Goal: Information Seeking & Learning: Learn about a topic

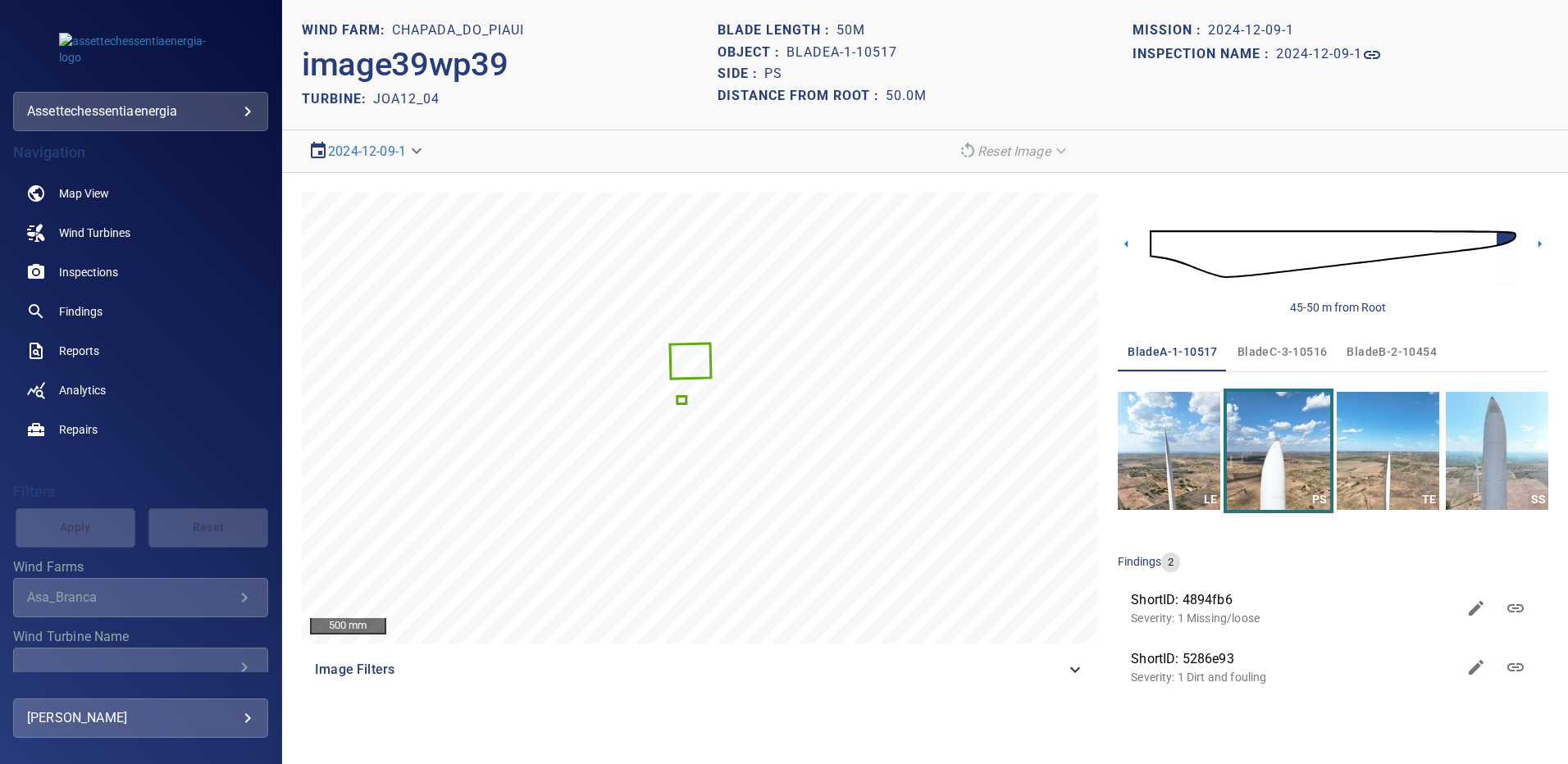
click at [242, 598] on icon "Wind Farms" at bounding box center [245, 597] width 6 height 10
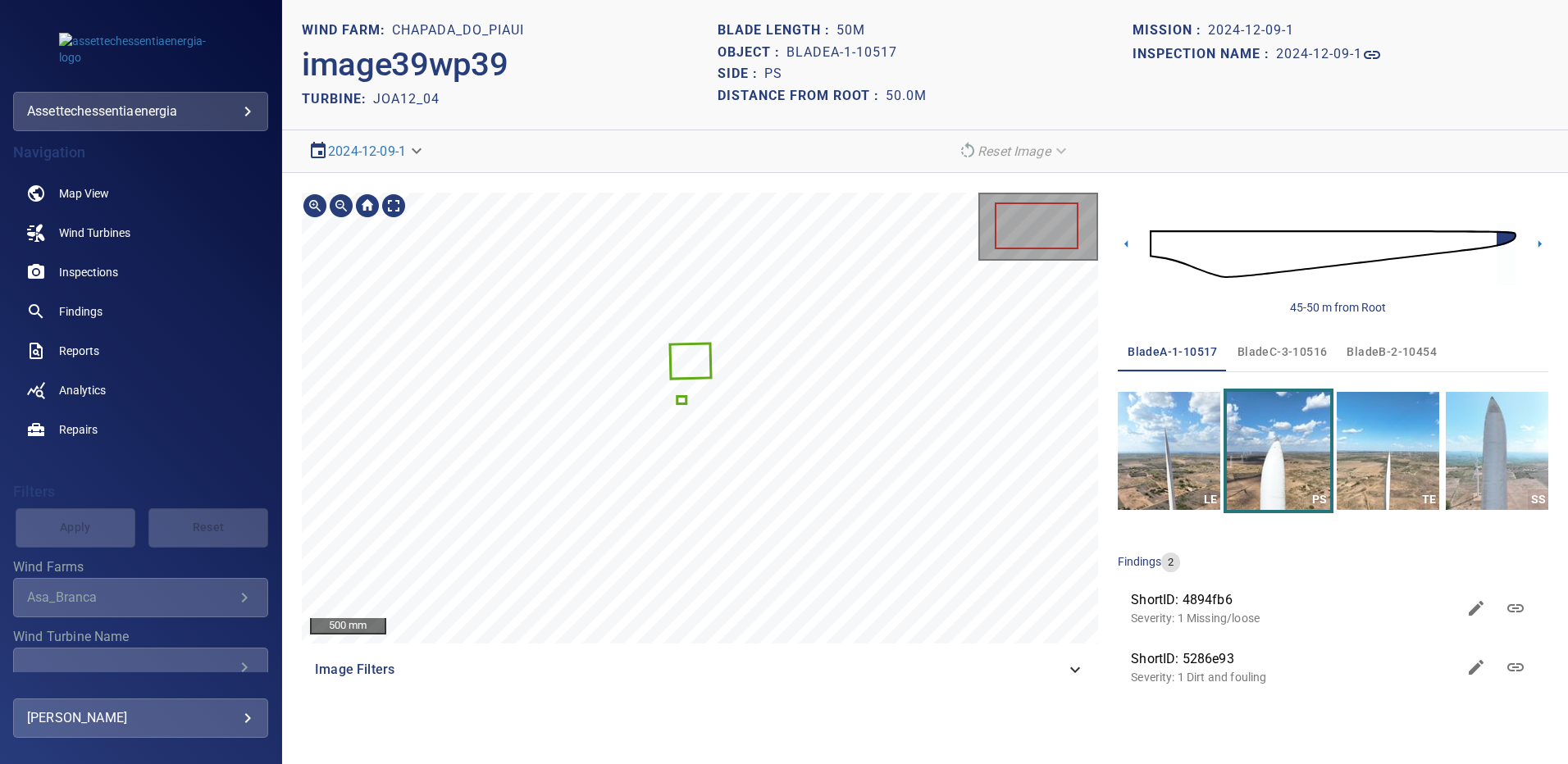
click at [242, 599] on icon "Wind Farms" at bounding box center [245, 597] width 6 height 10
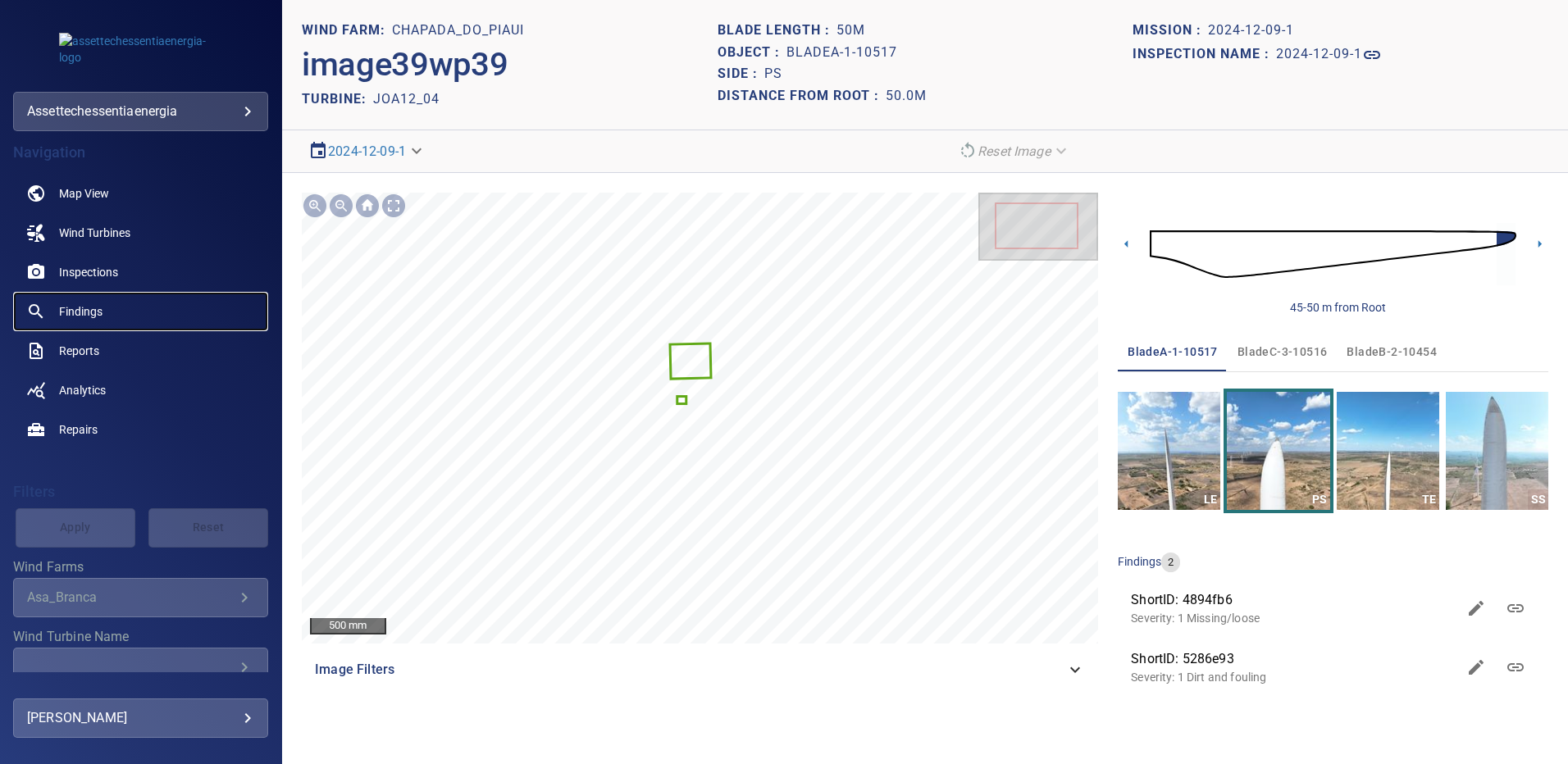
click at [76, 310] on span "Findings" at bounding box center [80, 311] width 44 height 16
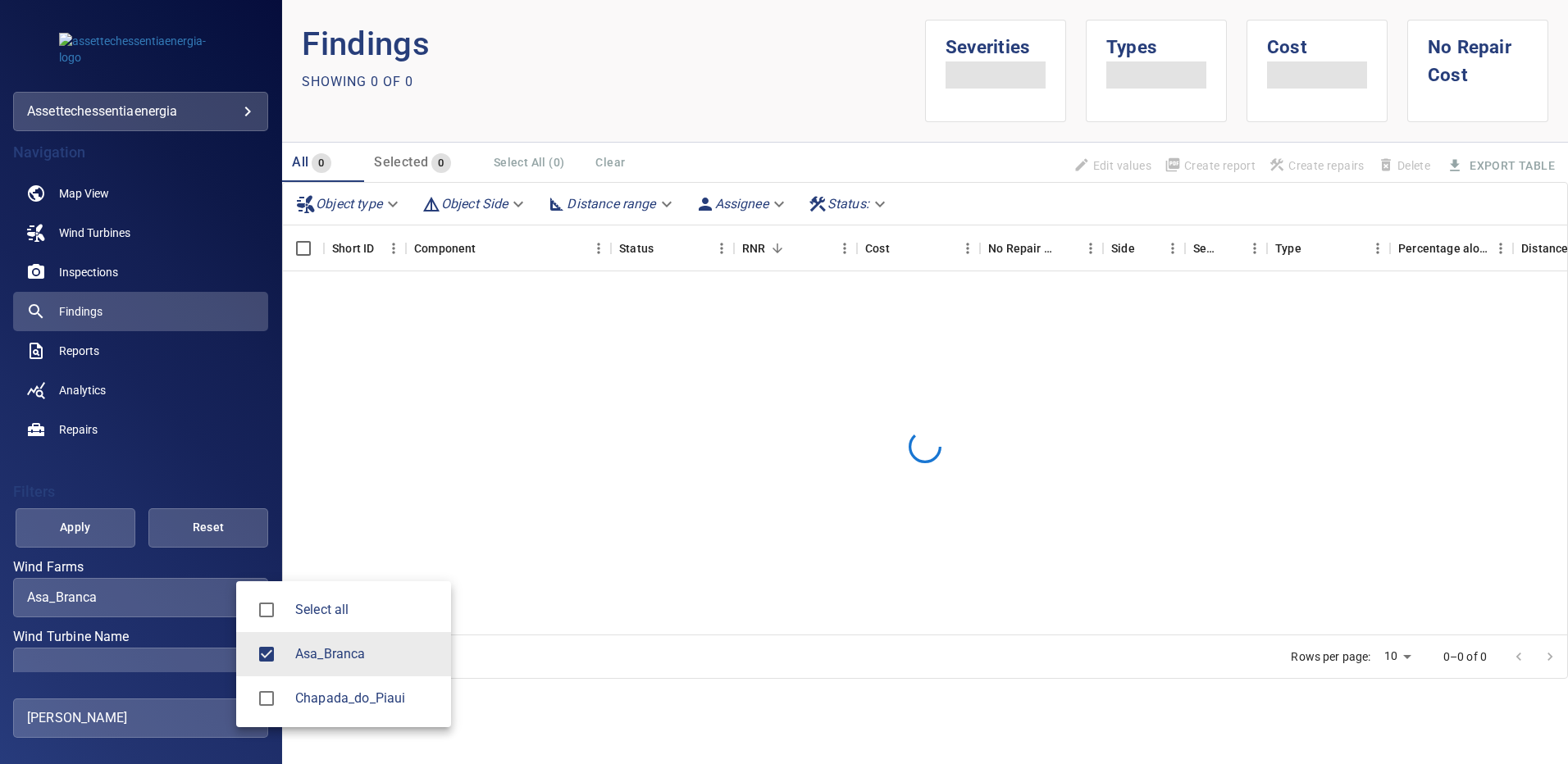
click at [233, 597] on body "**********" at bounding box center [784, 382] width 1568 height 764
type input "**********"
click at [213, 653] on div at bounding box center [784, 382] width 1568 height 764
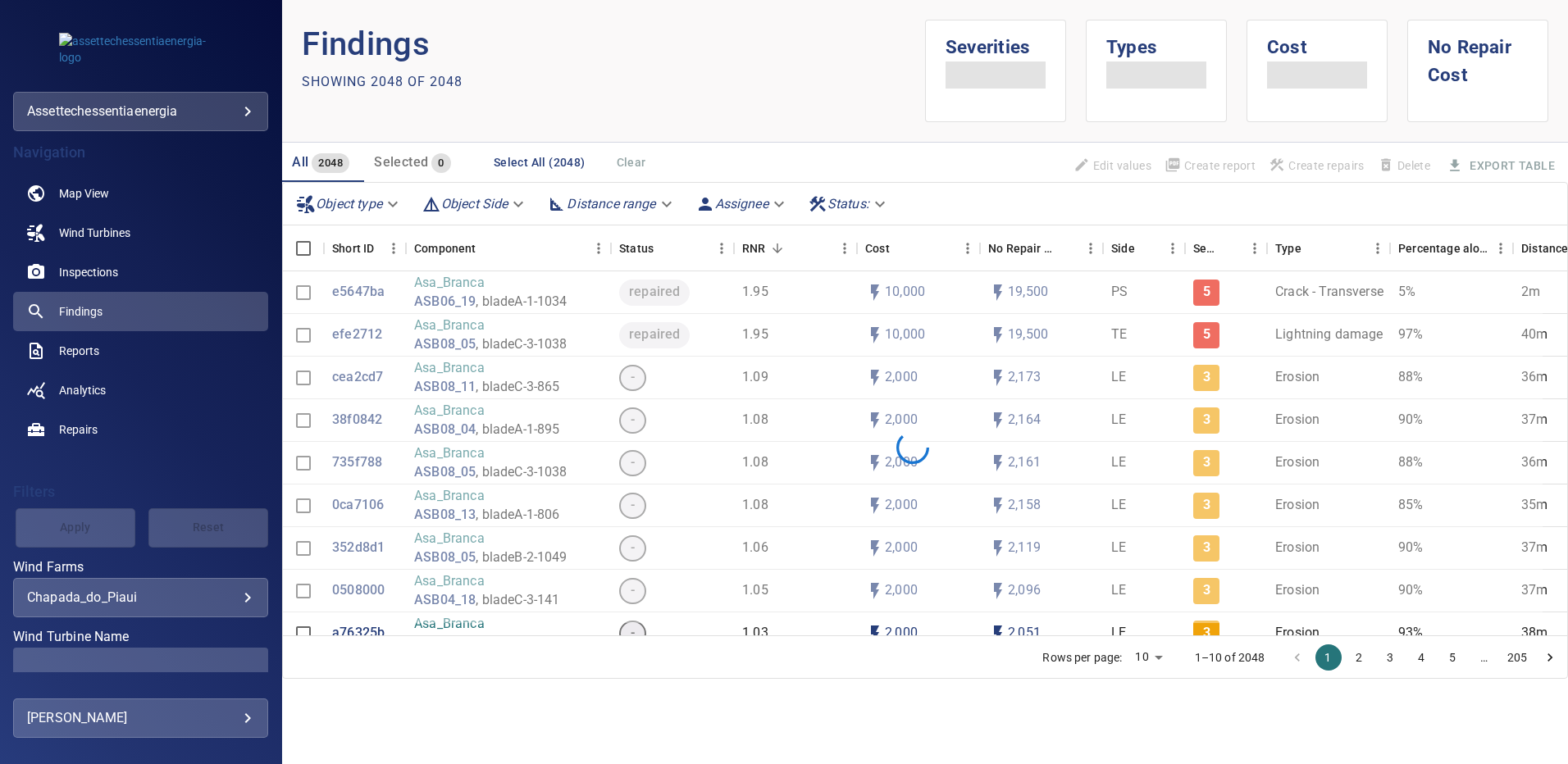
scroll to position [72, 0]
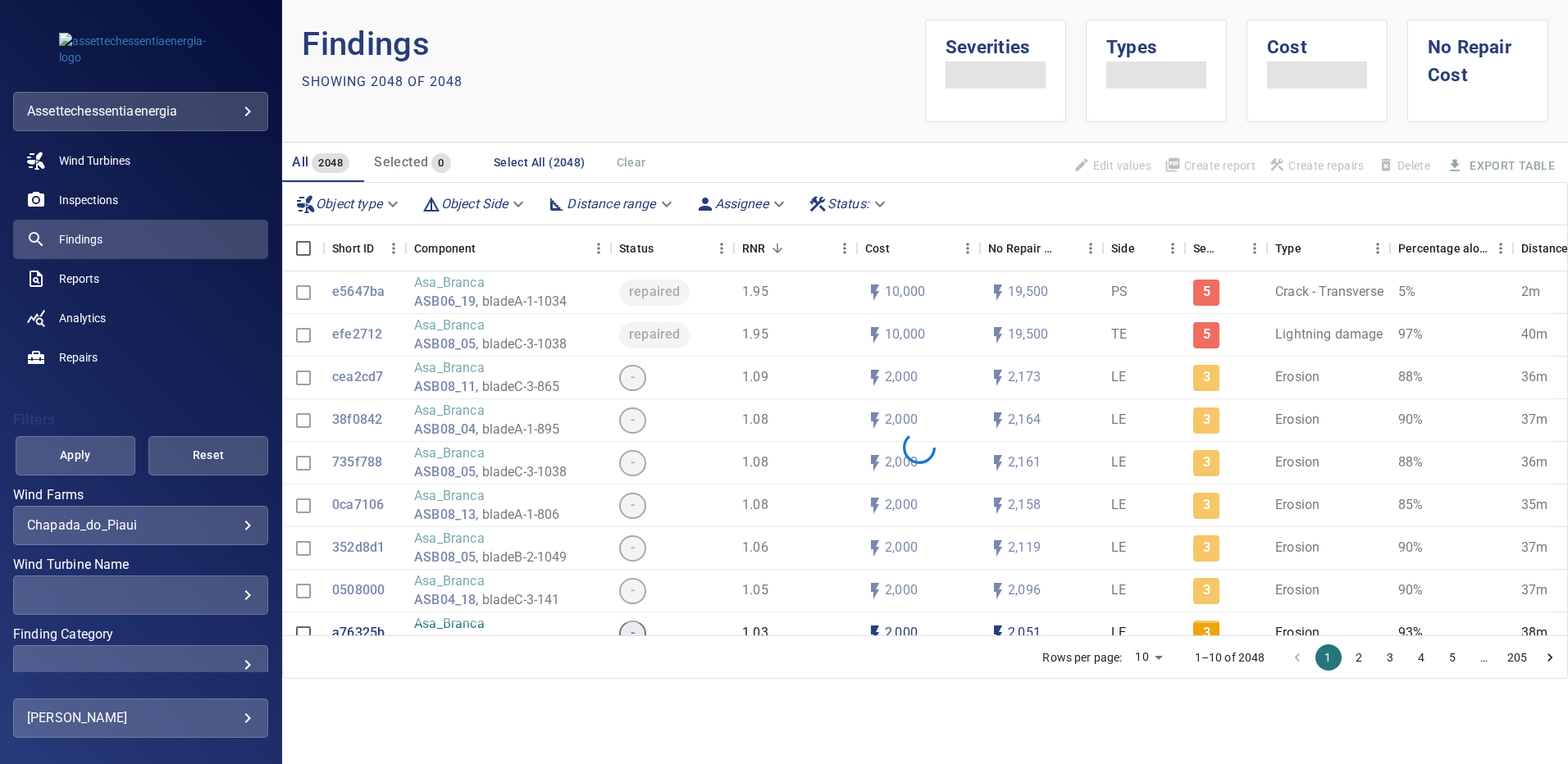
click at [237, 599] on div "​" at bounding box center [141, 595] width 227 height 15
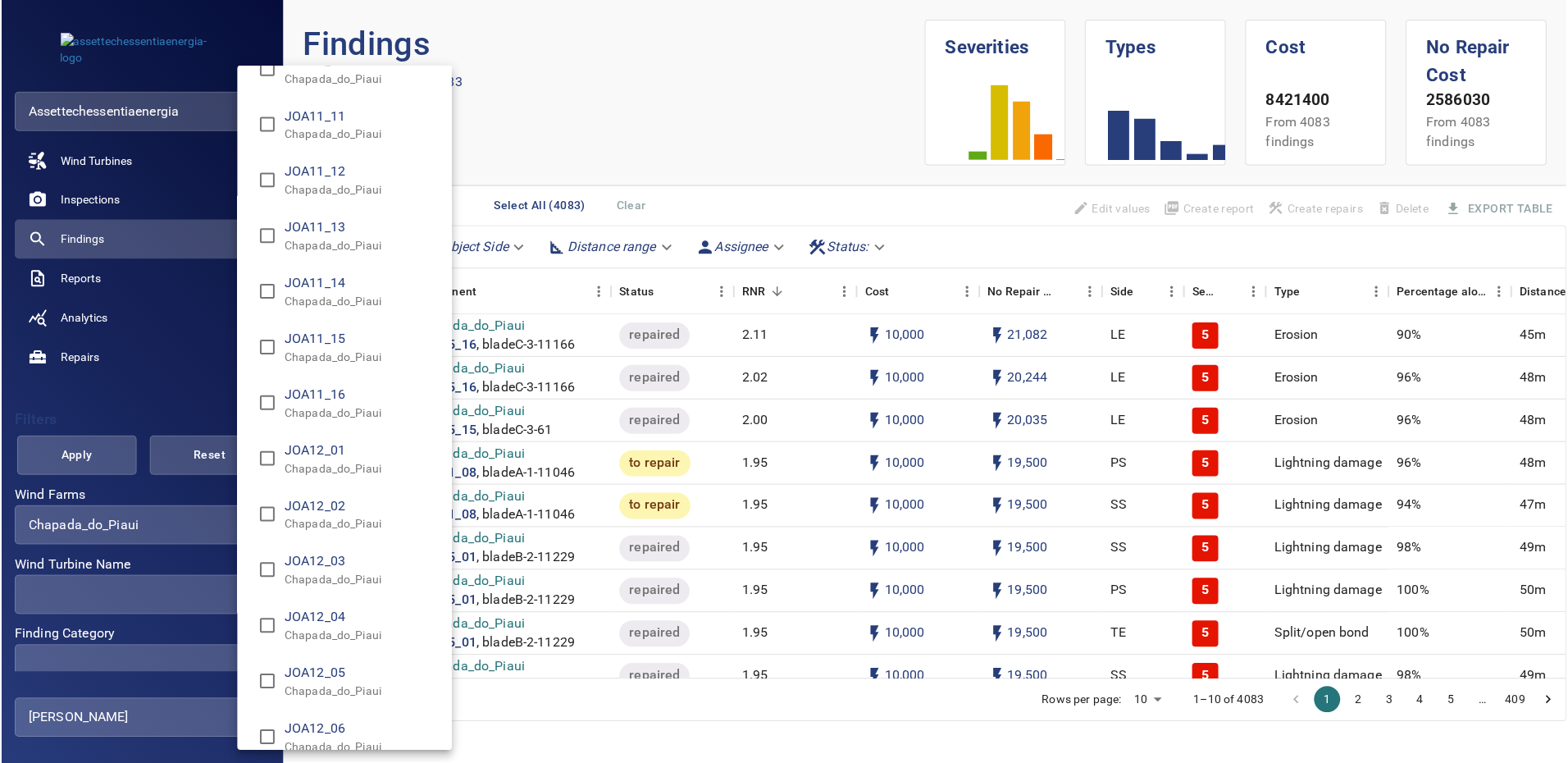
scroll to position [9683, 0]
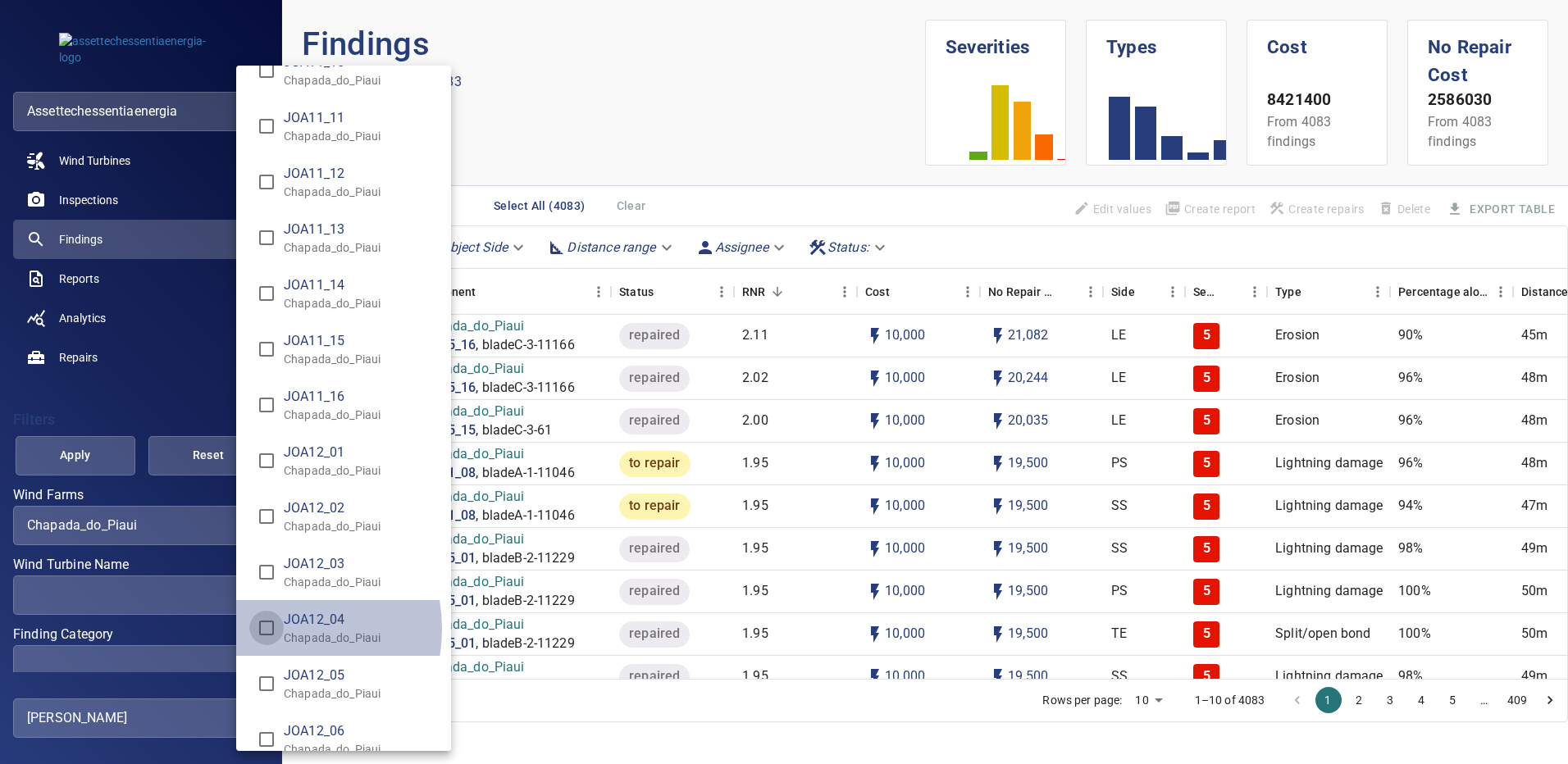
type input "**********"
click at [97, 452] on div "Wind Turbine Name" at bounding box center [784, 382] width 1568 height 764
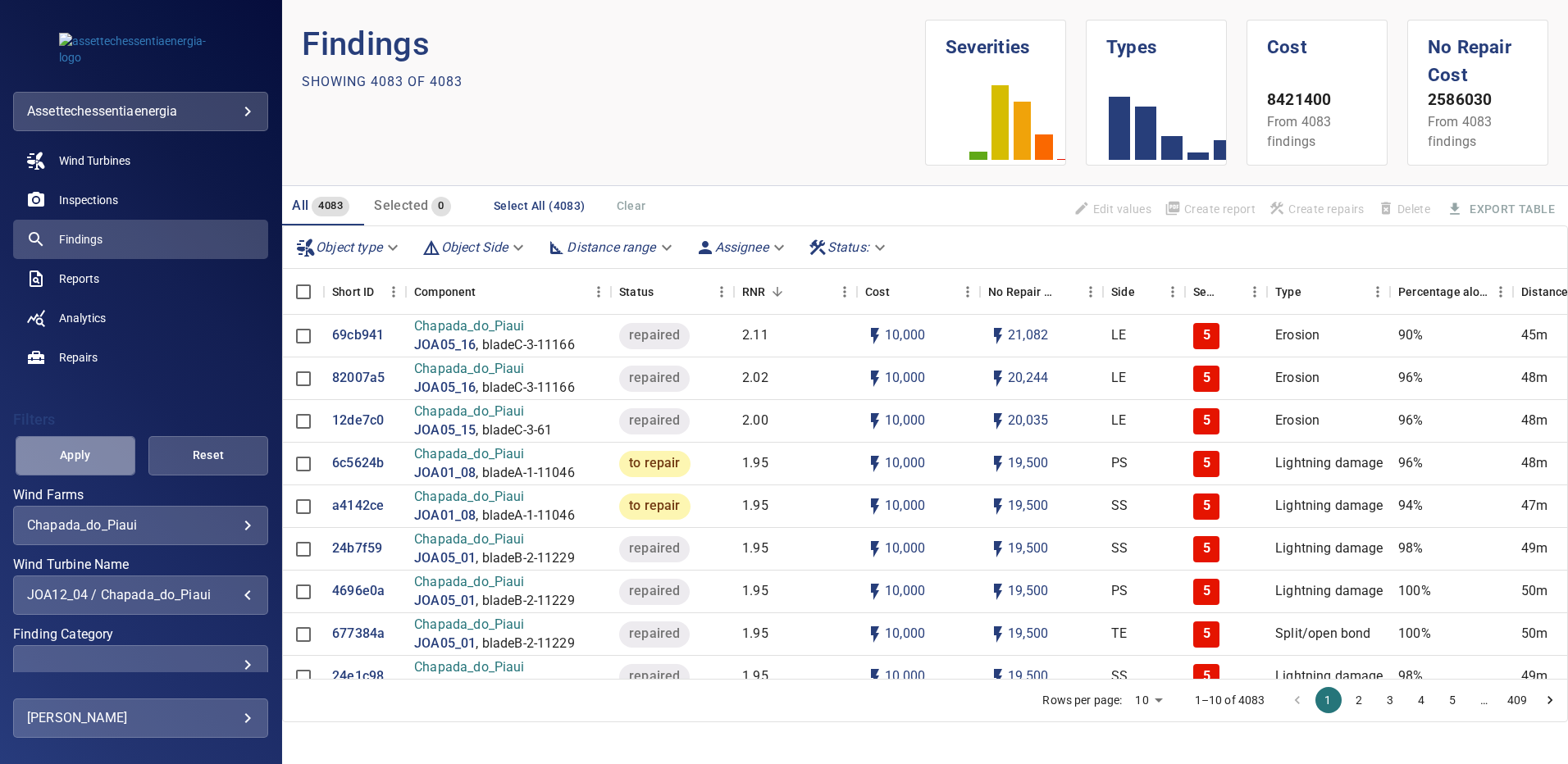
click at [97, 452] on span "Apply" at bounding box center [75, 455] width 79 height 21
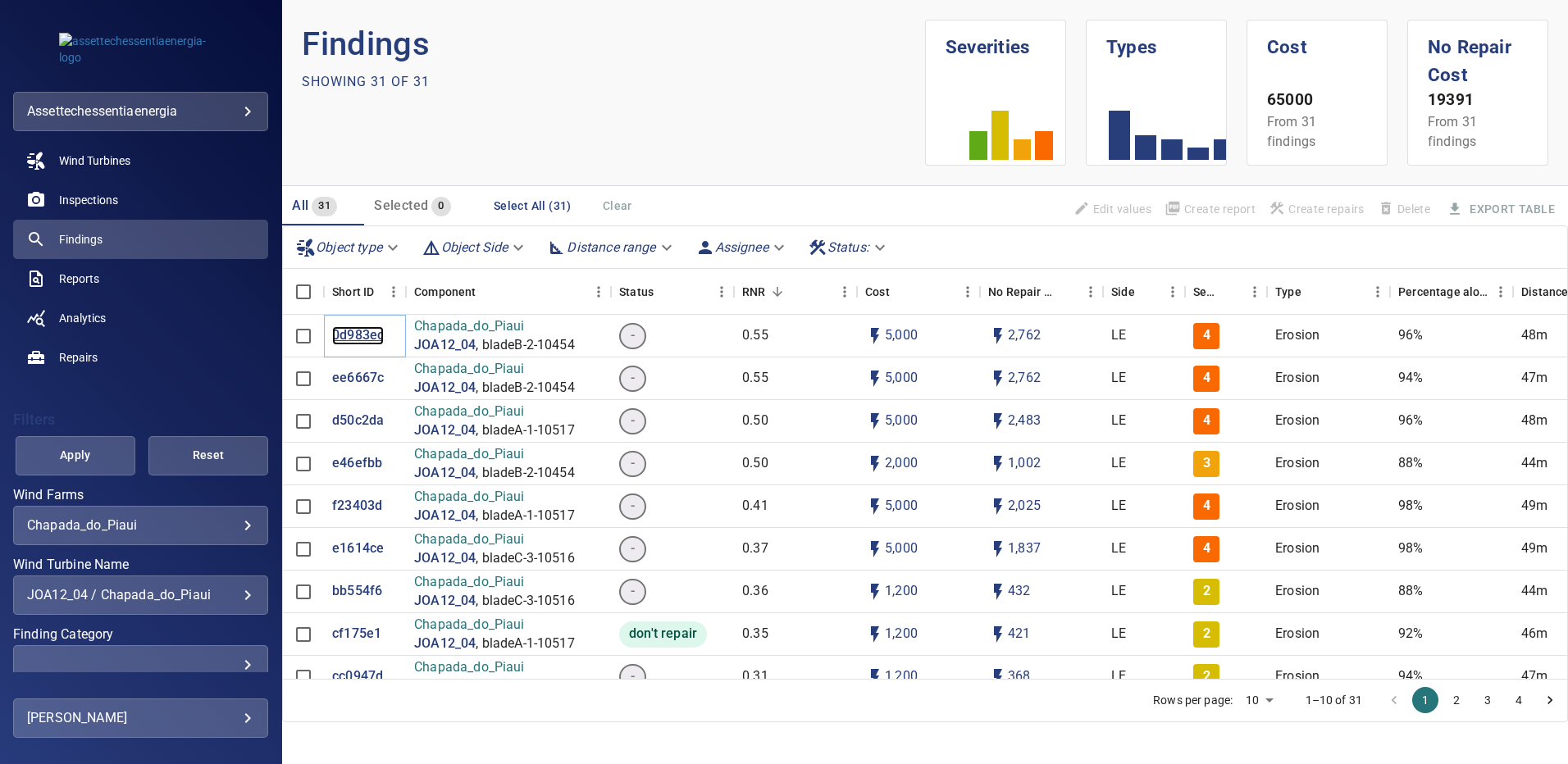
click at [351, 340] on p "0d983ec" at bounding box center [357, 336] width 51 height 19
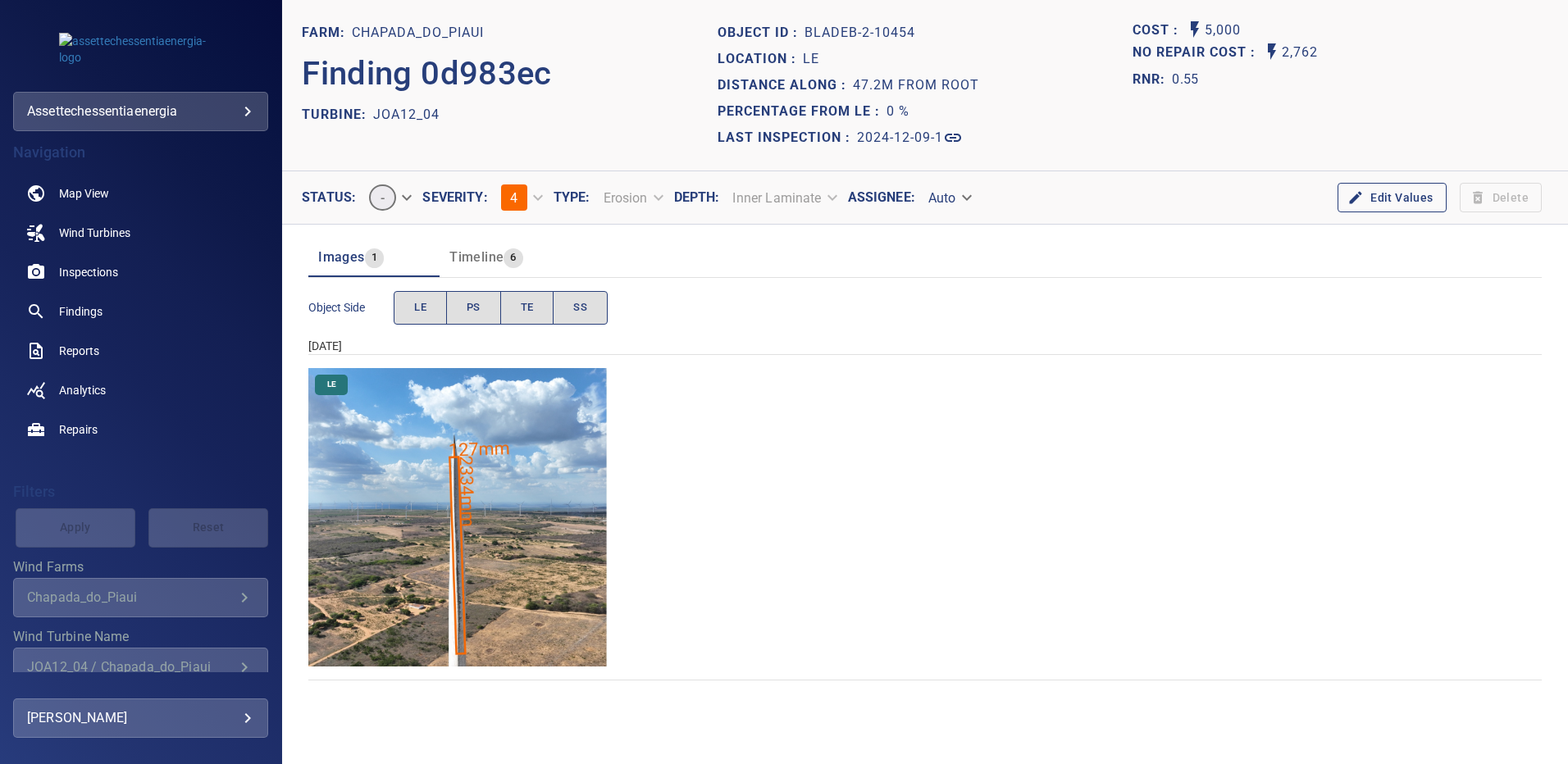
click at [480, 489] on img "Chapada_do_Piaui/JOA12_04/2024-12-09-1/2024-12-09-2/image94wp94.jpg" at bounding box center [457, 517] width 298 height 298
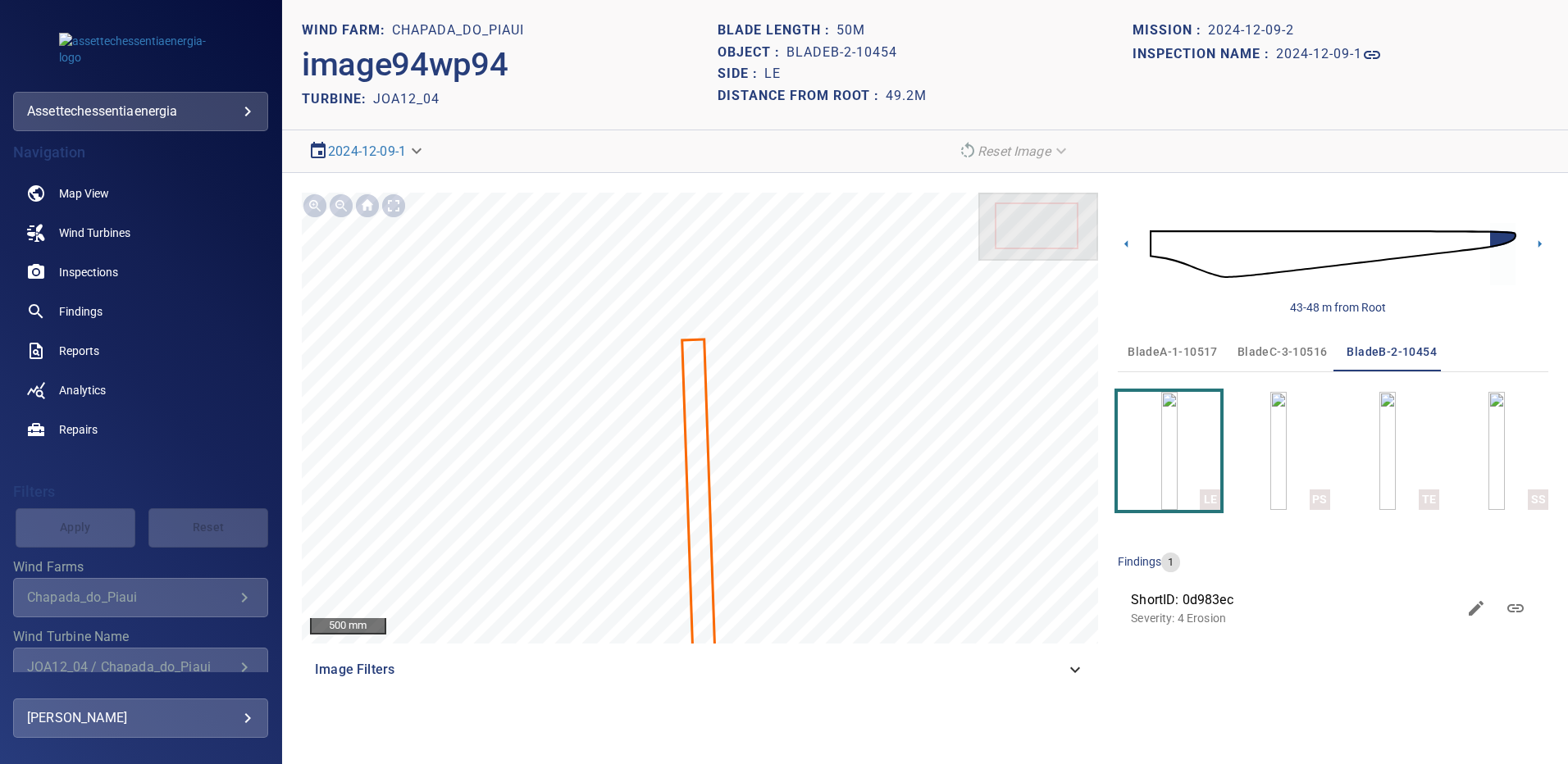
click at [1165, 346] on span "bladeA-1-10517" at bounding box center [1172, 352] width 90 height 21
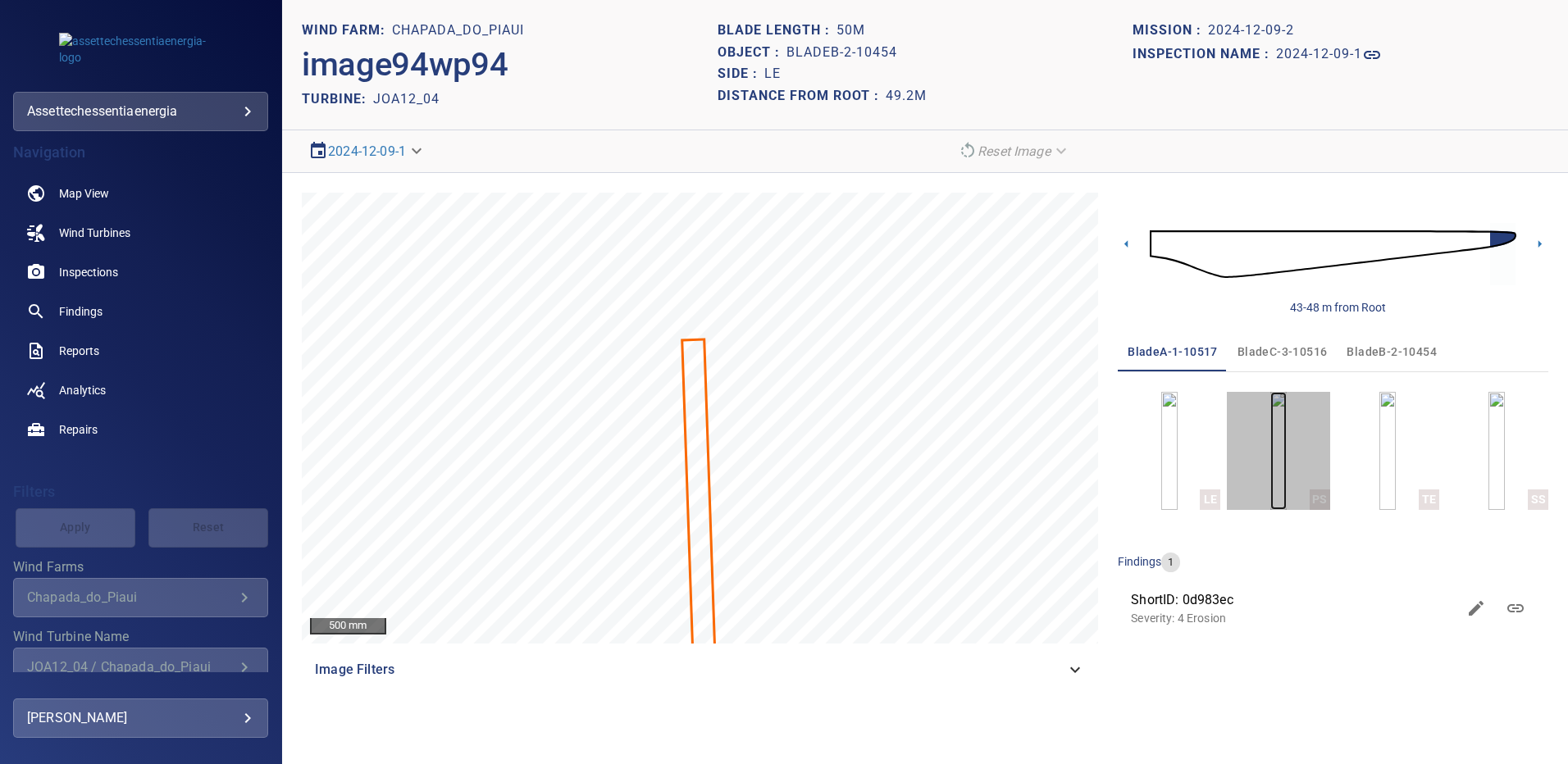
click at [1278, 447] on img "button" at bounding box center [1278, 450] width 16 height 118
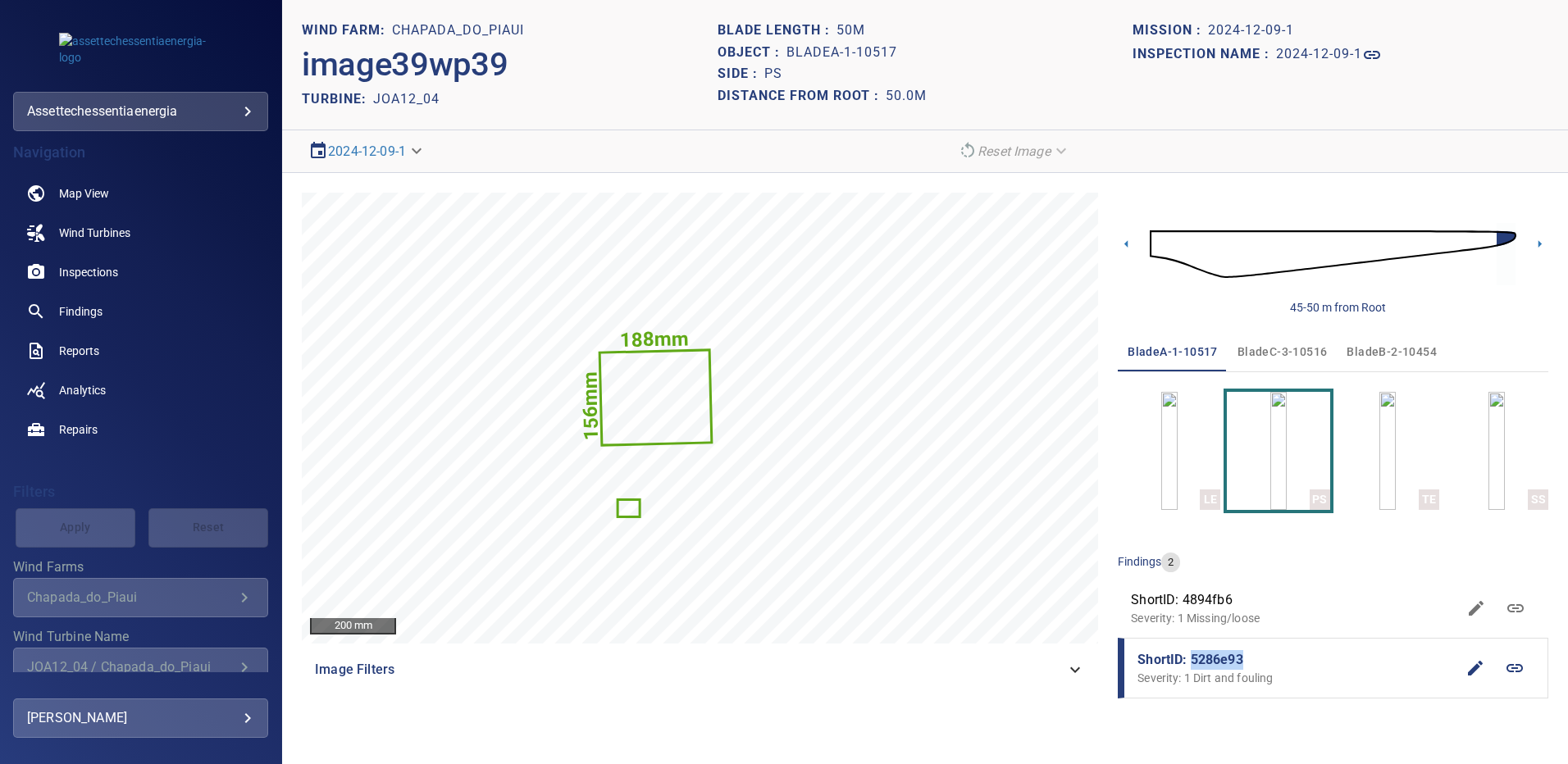
drag, startPoint x: 1226, startPoint y: 660, endPoint x: 1191, endPoint y: 661, distance: 35.0
click at [1191, 661] on span "ShortID: 5286e93" at bounding box center [1296, 660] width 318 height 20
click at [1252, 654] on span "ShortID: 5286e93" at bounding box center [1296, 660] width 318 height 20
drag, startPoint x: 1251, startPoint y: 655, endPoint x: 1207, endPoint y: 659, distance: 44.2
click at [1207, 659] on span "ShortID: 5286e93" at bounding box center [1296, 660] width 318 height 20
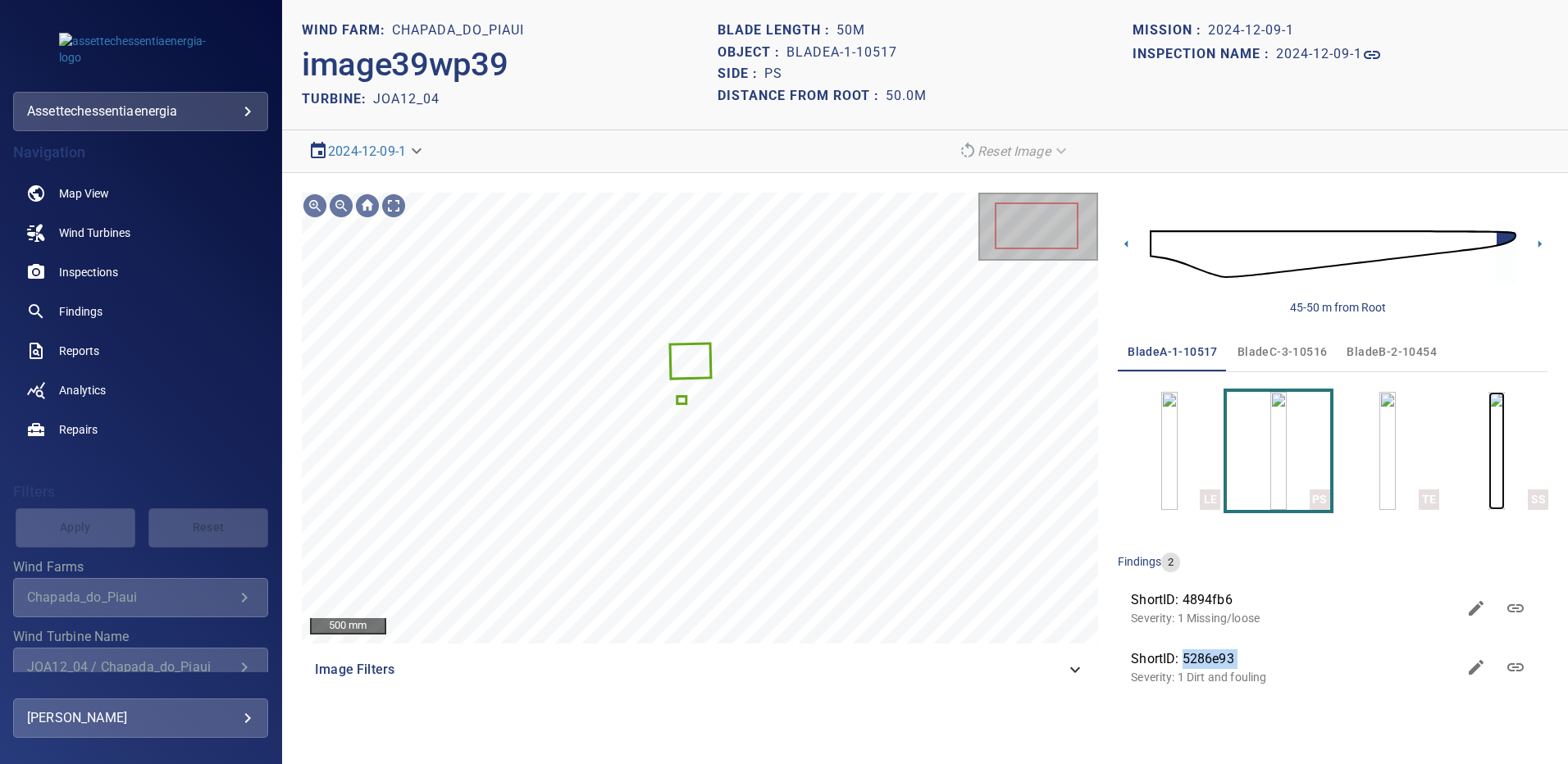
click at [1488, 447] on img "button" at bounding box center [1496, 450] width 16 height 118
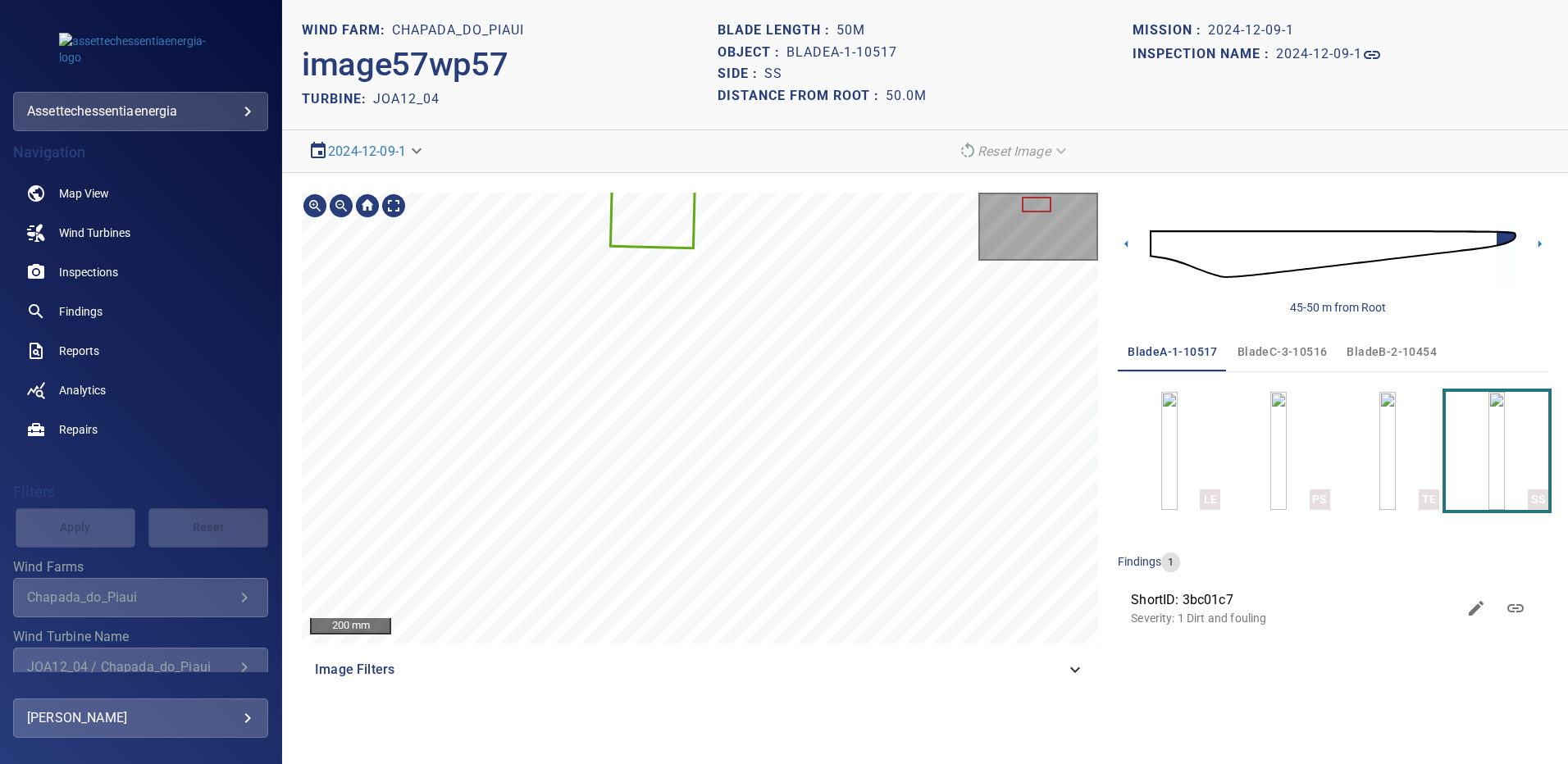
click at [797, 692] on div "200 mm Image Filters 45-50 m from Root bladeA-1-10517 bladeC-3-10516 bladeB-2-1…" at bounding box center [925, 440] width 1286 height 536
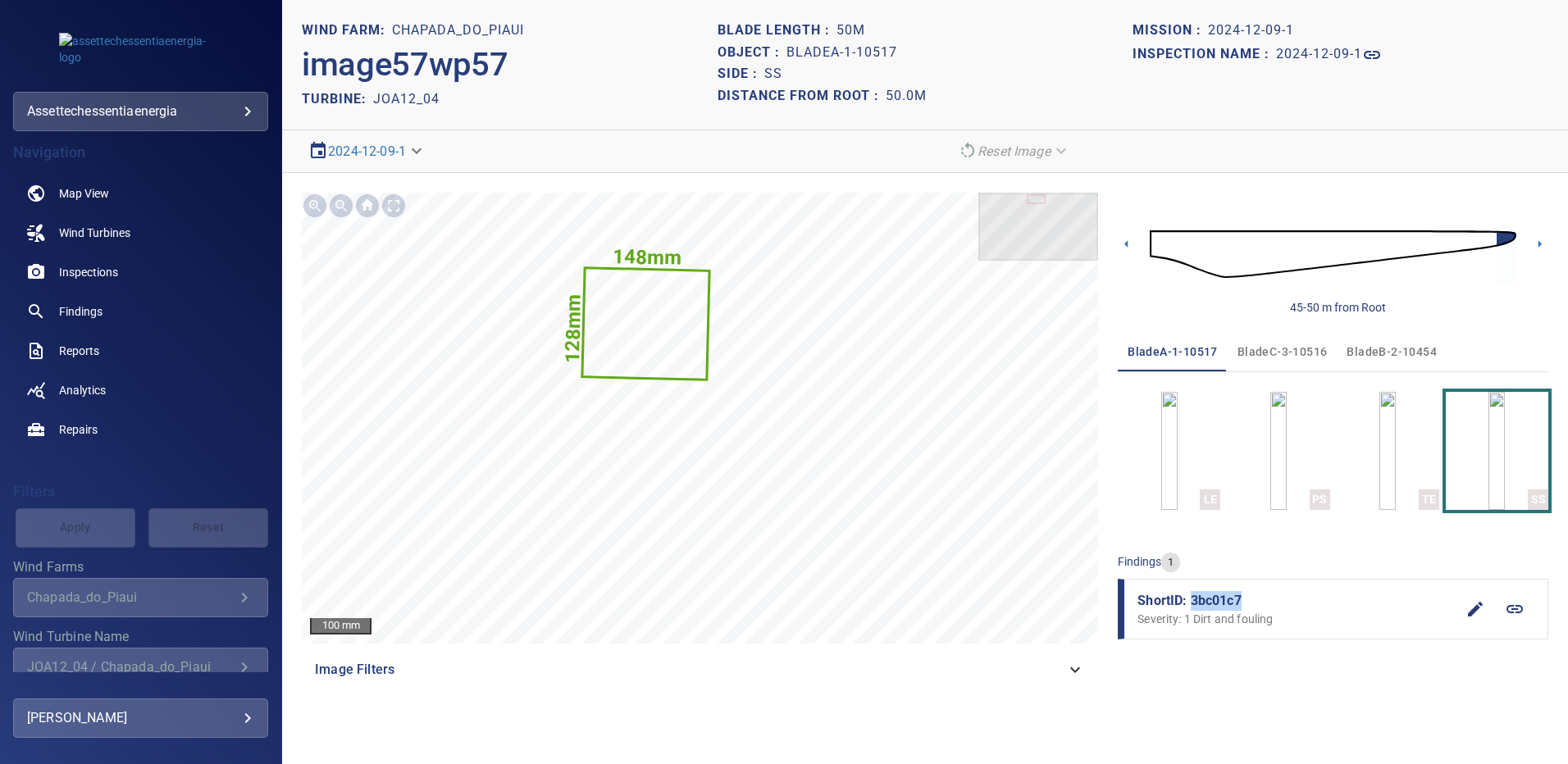
drag, startPoint x: 1243, startPoint y: 597, endPoint x: 1192, endPoint y: 596, distance: 51.0
click at [1192, 596] on span "ShortID: 3bc01c7" at bounding box center [1296, 600] width 318 height 20
copy span "3bc01c7"
drag, startPoint x: 1371, startPoint y: 352, endPoint x: 1362, endPoint y: 362, distance: 13.5
click at [1371, 352] on span "bladeB-2-10454" at bounding box center [1391, 352] width 90 height 21
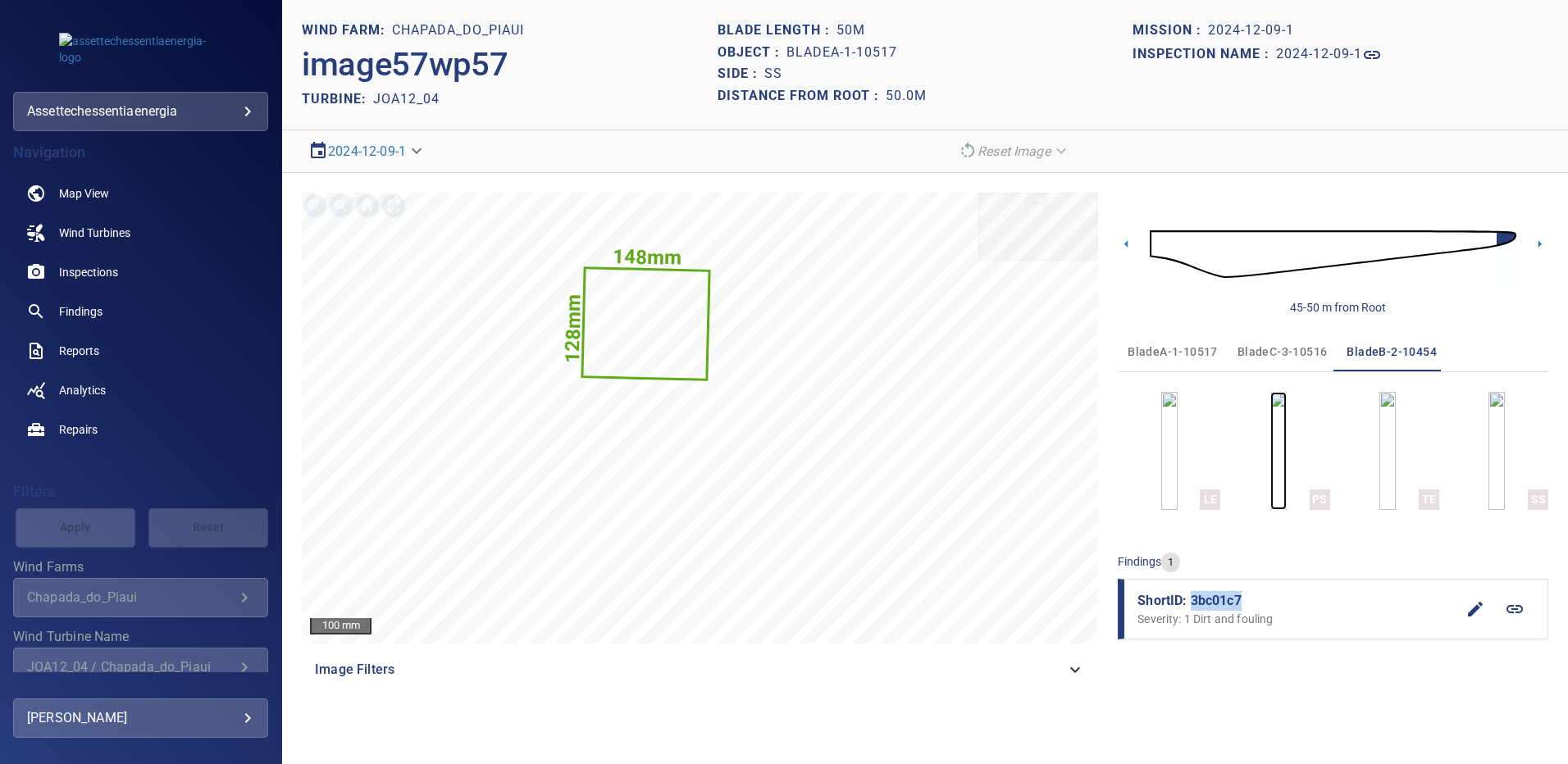
click at [1271, 463] on img "button" at bounding box center [1278, 450] width 16 height 118
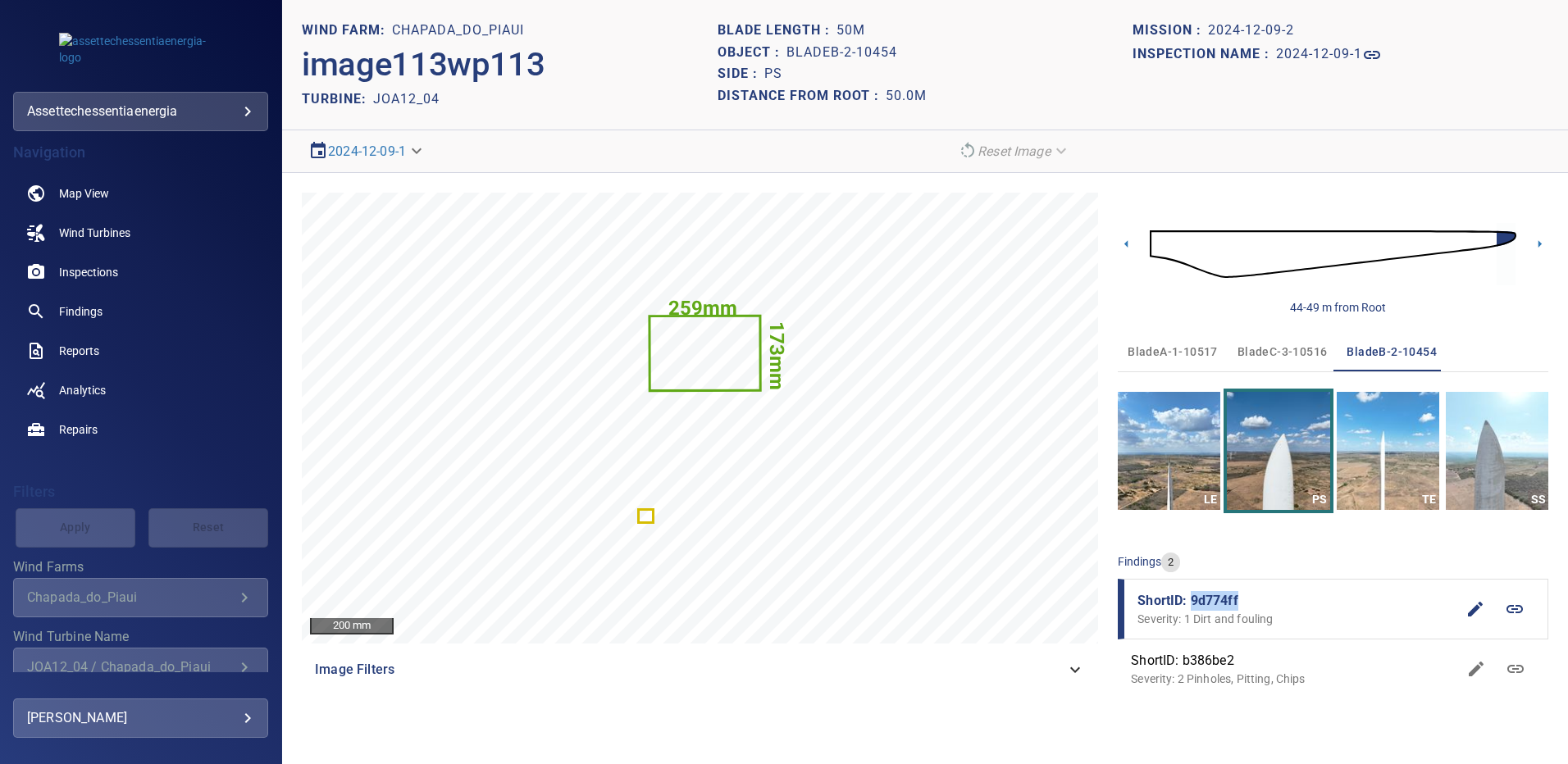
drag, startPoint x: 1247, startPoint y: 600, endPoint x: 1192, endPoint y: 601, distance: 55.0
click at [1192, 601] on span "ShortID: 9d774ff" at bounding box center [1296, 600] width 318 height 20
copy span "9d774ff"
click at [1492, 442] on img "button" at bounding box center [1497, 450] width 103 height 118
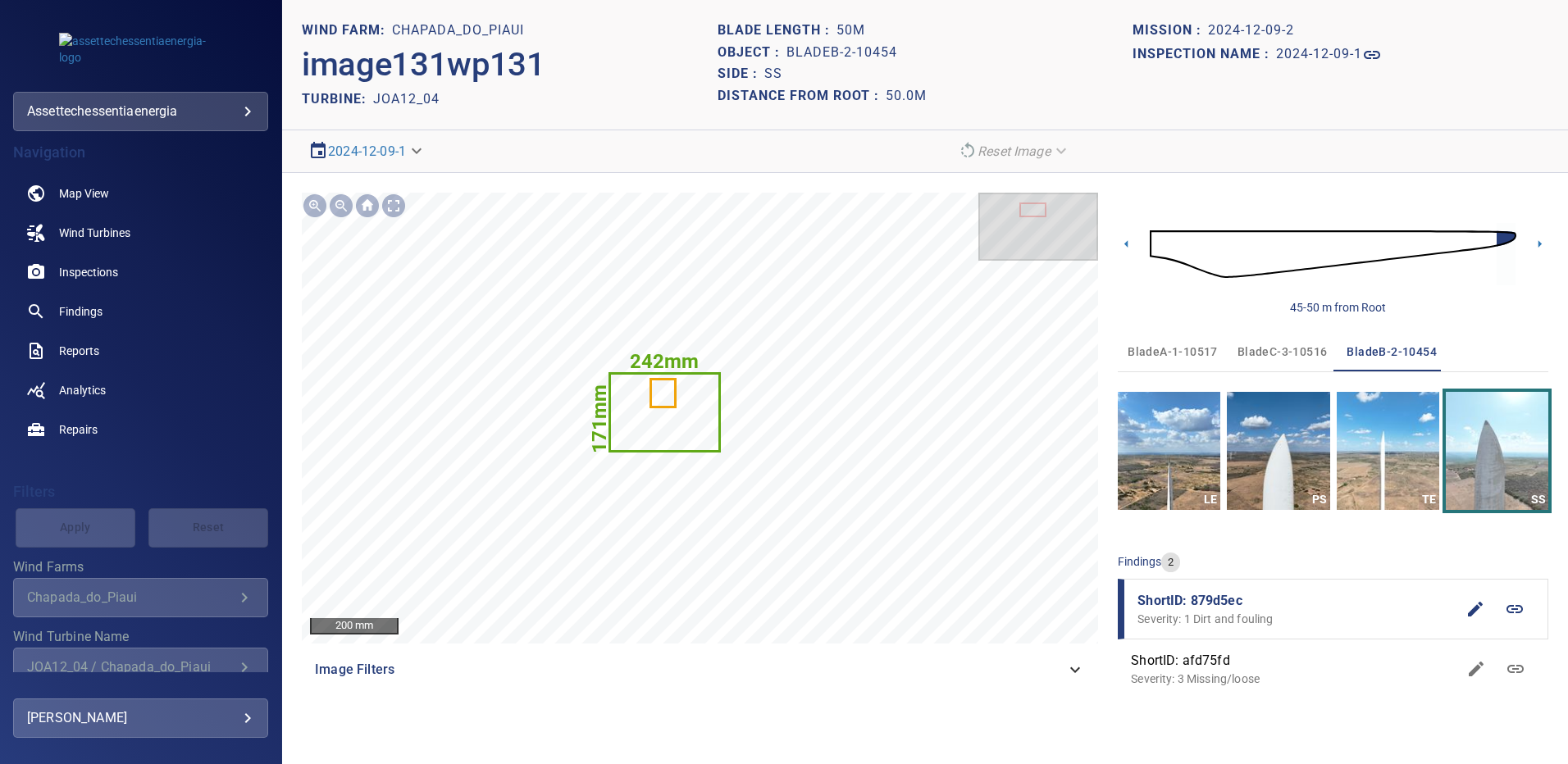
click at [1284, 353] on span "bladeC-3-10516" at bounding box center [1282, 352] width 90 height 21
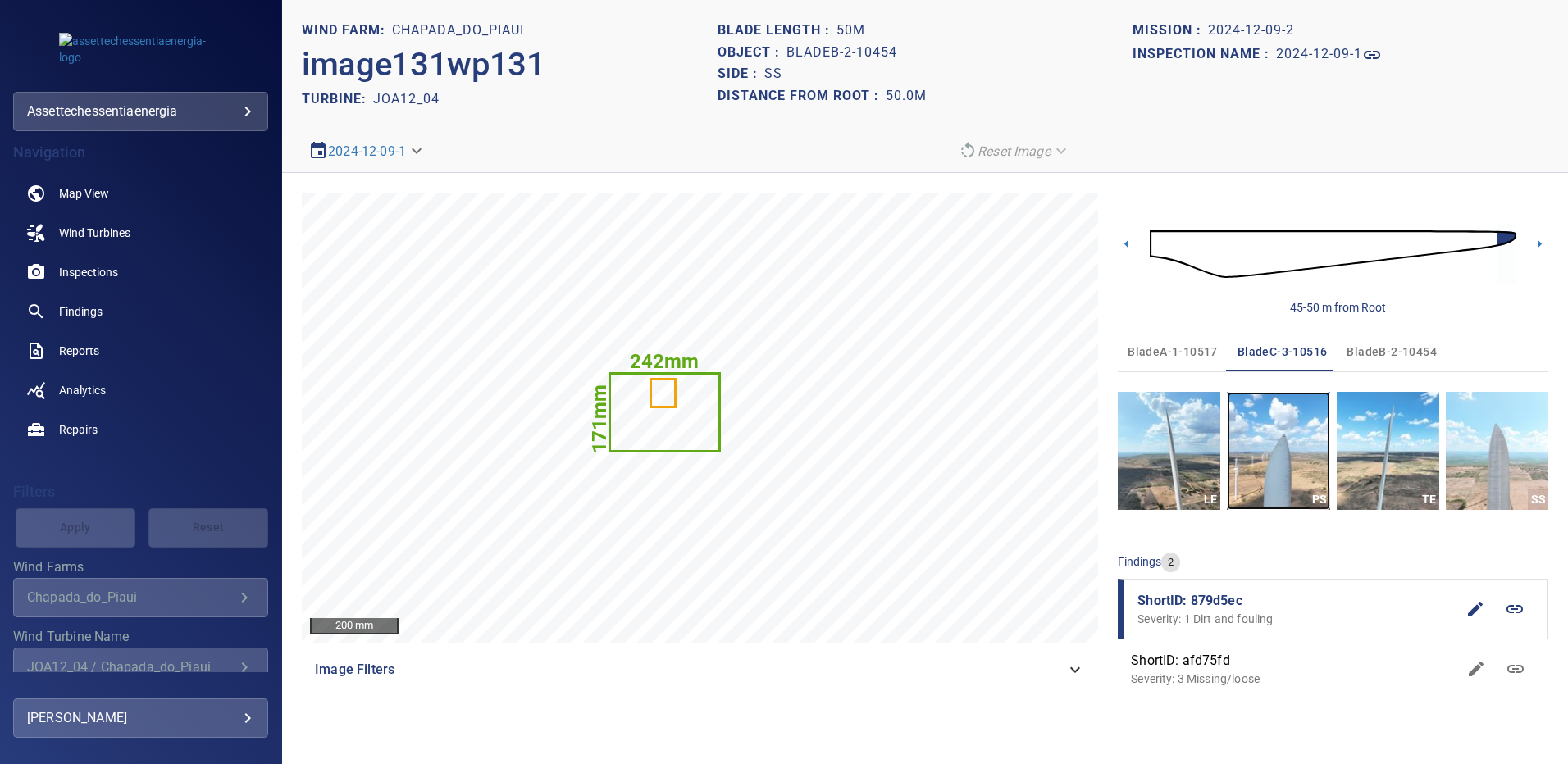
click at [1298, 463] on img "button" at bounding box center [1278, 450] width 103 height 118
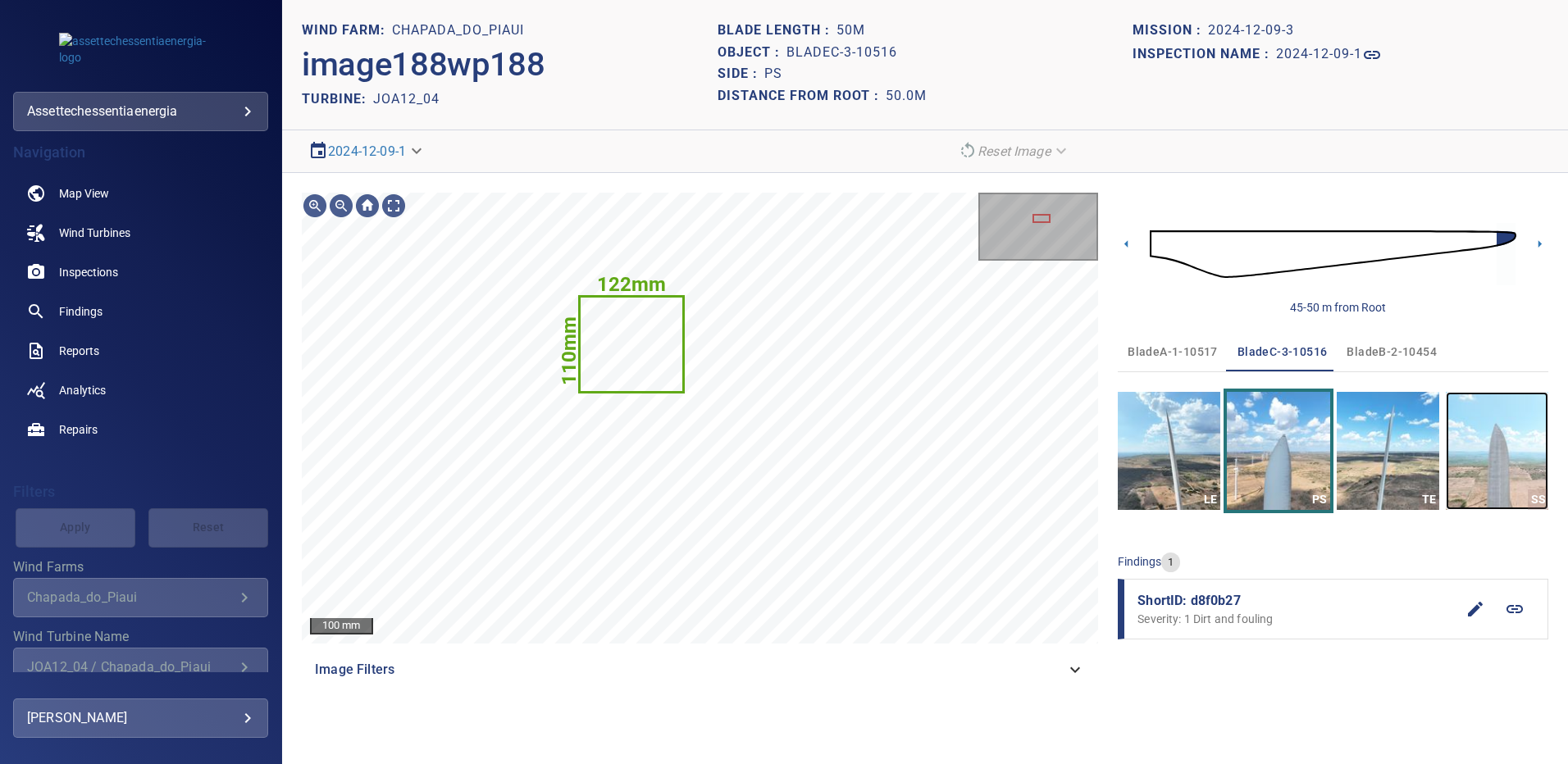
click at [1483, 467] on img "button" at bounding box center [1497, 450] width 103 height 118
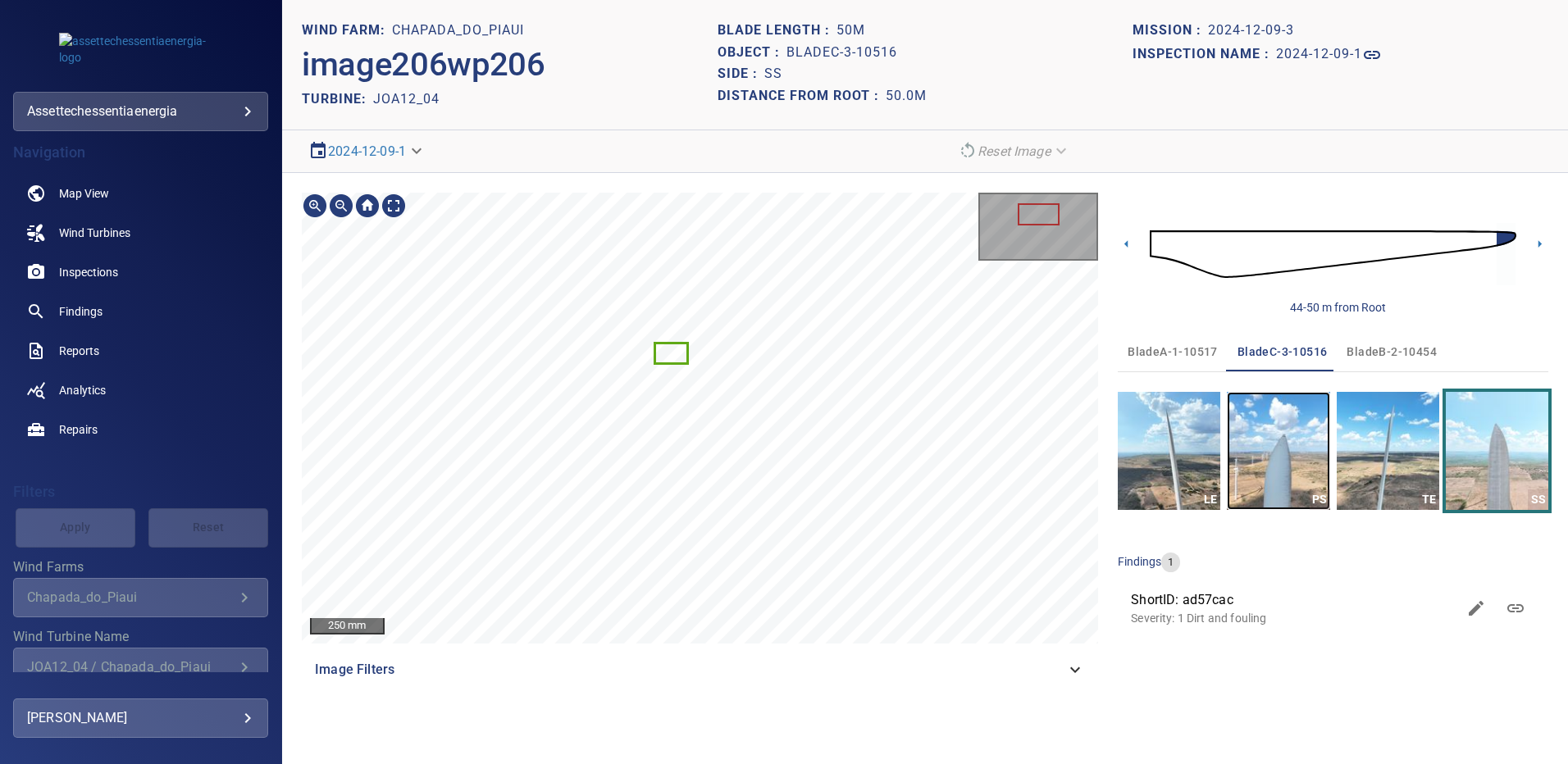
click at [1270, 464] on img "button" at bounding box center [1278, 450] width 103 height 118
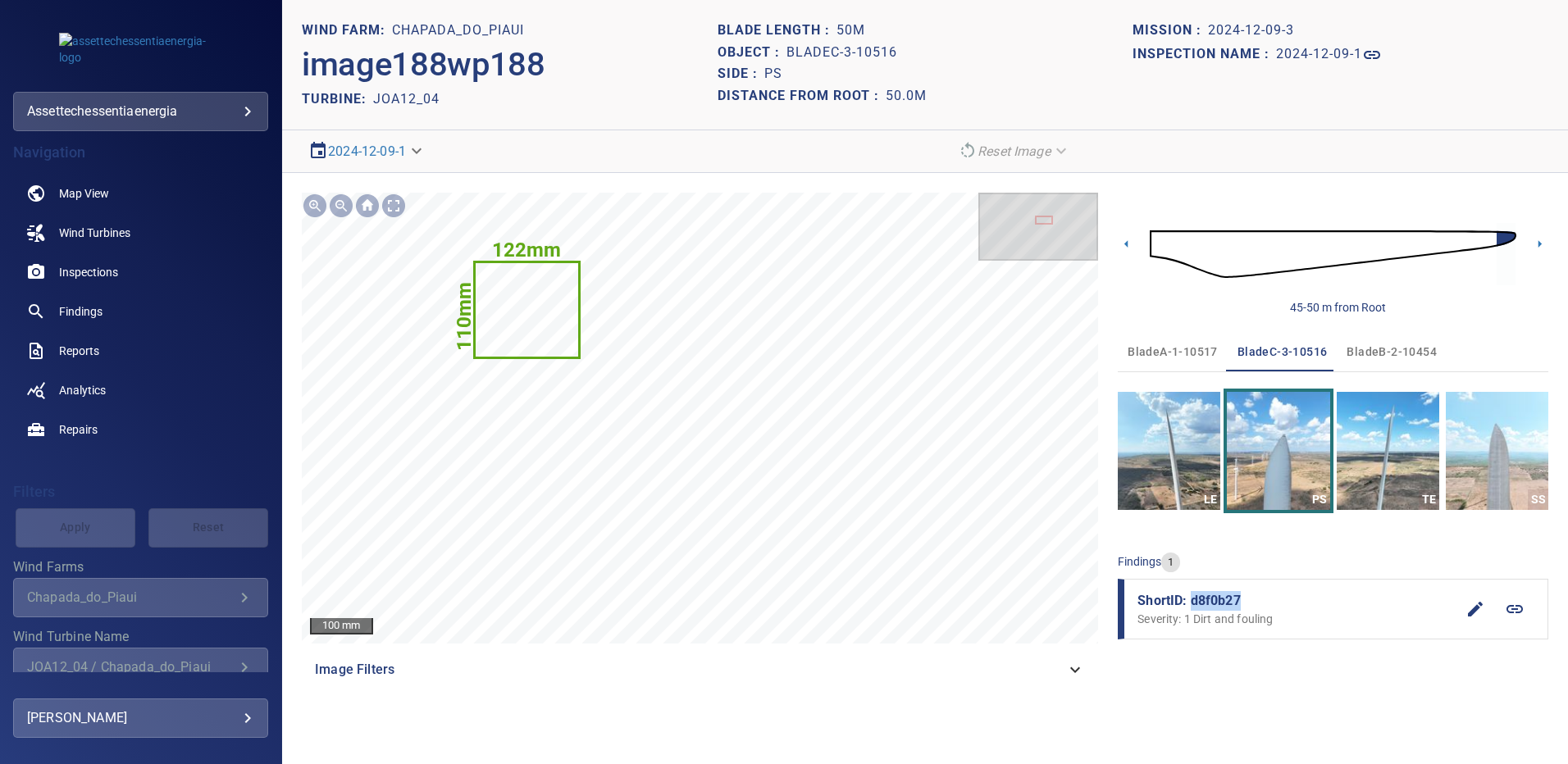
drag, startPoint x: 1242, startPoint y: 595, endPoint x: 1191, endPoint y: 604, distance: 51.8
click at [1191, 604] on span "ShortID: d8f0b27" at bounding box center [1296, 600] width 318 height 20
copy span "d8f0b27"
click at [1488, 484] on img "button" at bounding box center [1497, 450] width 103 height 118
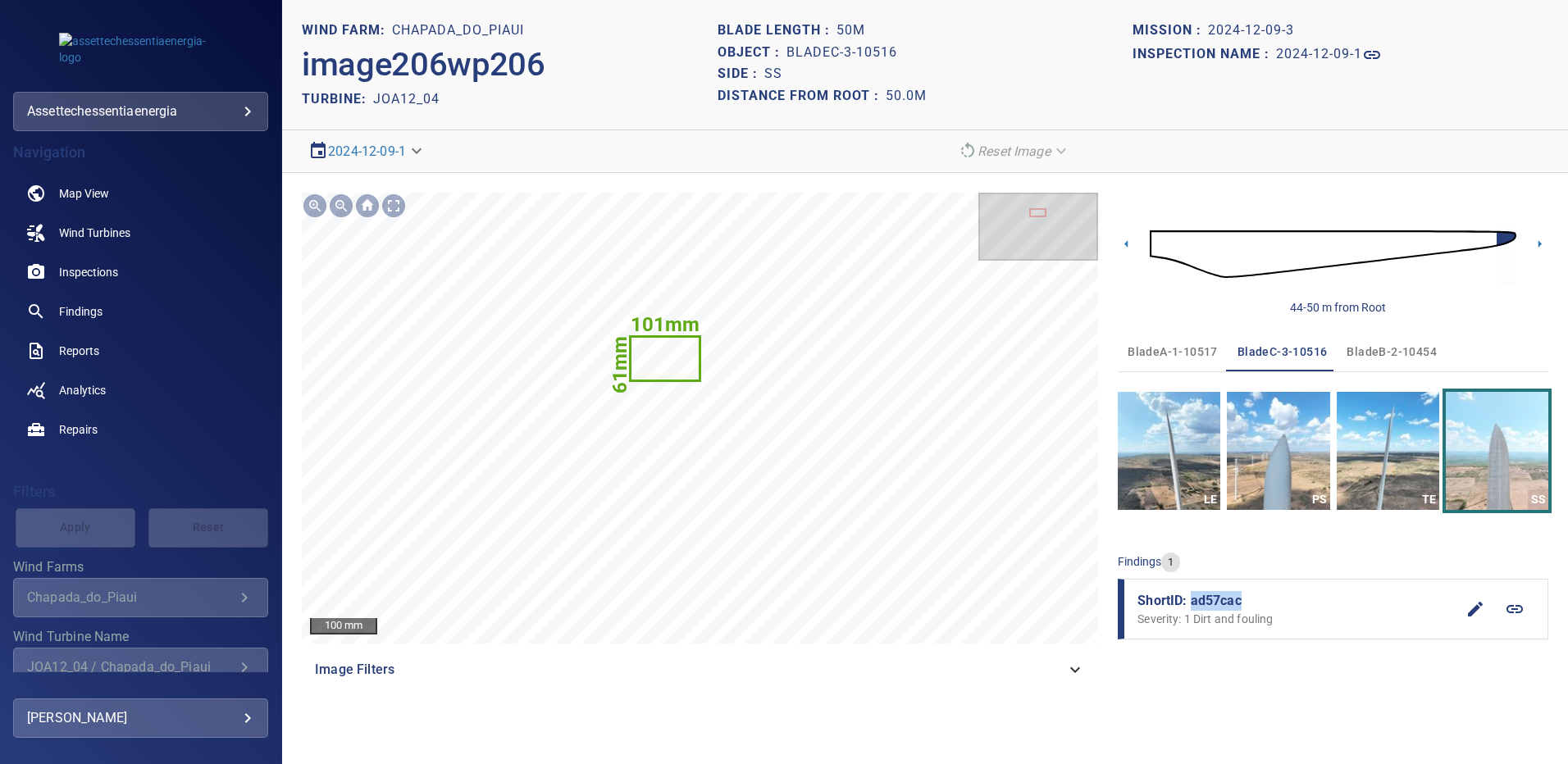
click at [1191, 600] on span "ShortID: ad57cac" at bounding box center [1296, 600] width 318 height 20
copy span "ad57cac"
click at [1359, 352] on span "bladeB-2-10454" at bounding box center [1391, 352] width 90 height 21
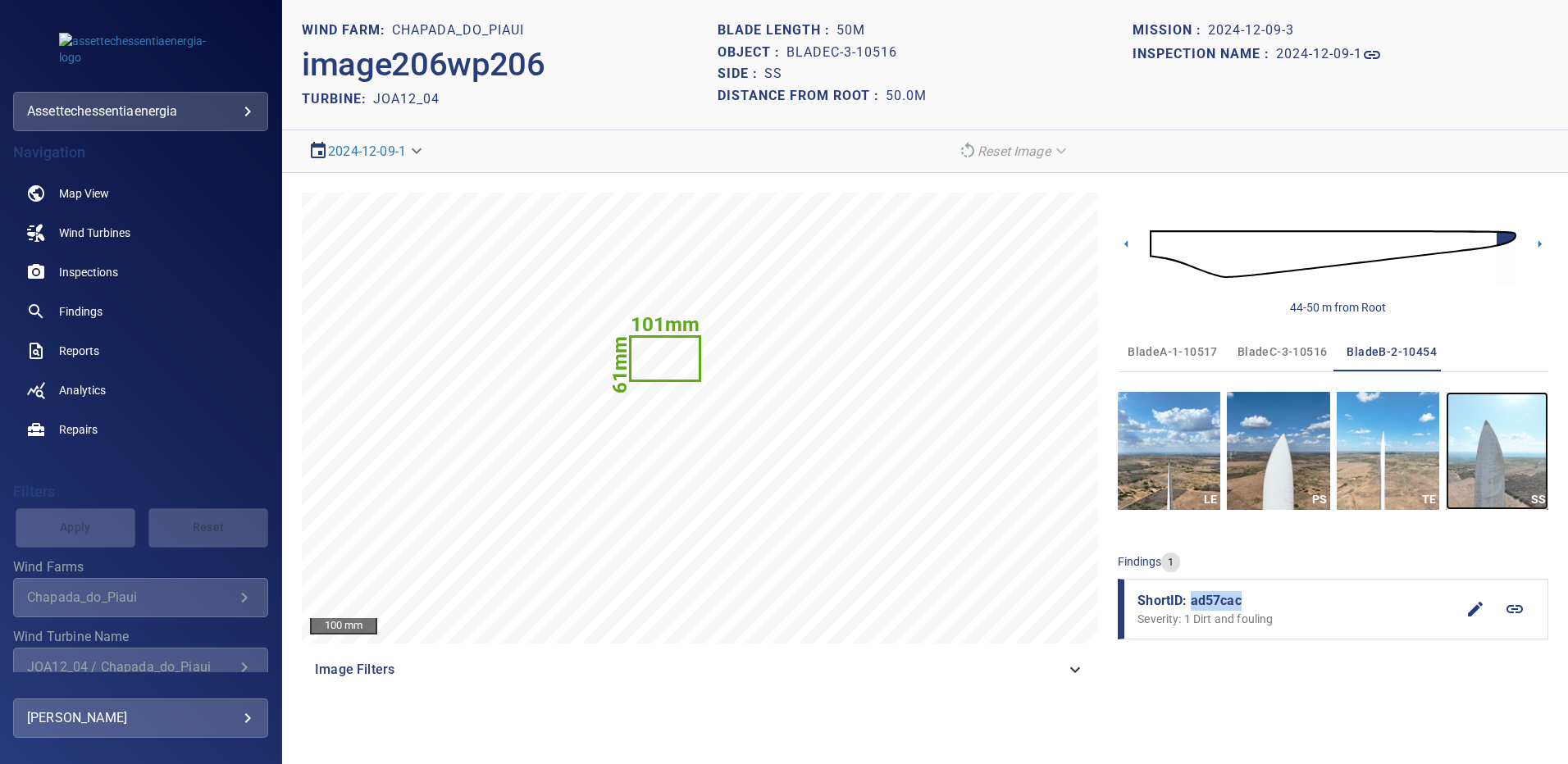
click at [1488, 471] on img "button" at bounding box center [1497, 450] width 103 height 118
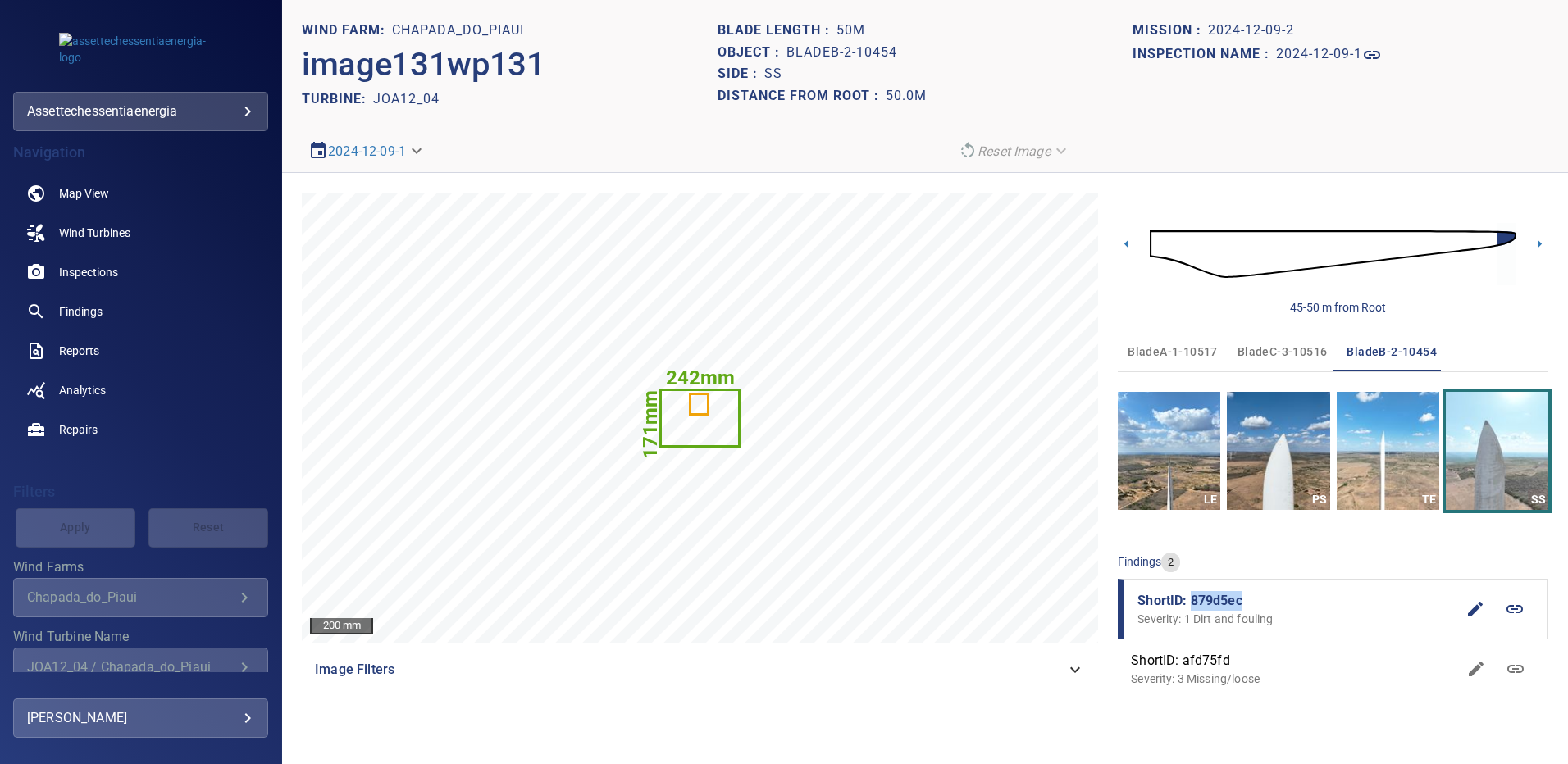
drag, startPoint x: 1248, startPoint y: 597, endPoint x: 1194, endPoint y: 604, distance: 54.5
click at [1194, 604] on span "ShortID: 879d5ec" at bounding box center [1296, 600] width 318 height 20
copy span "879d5ec"
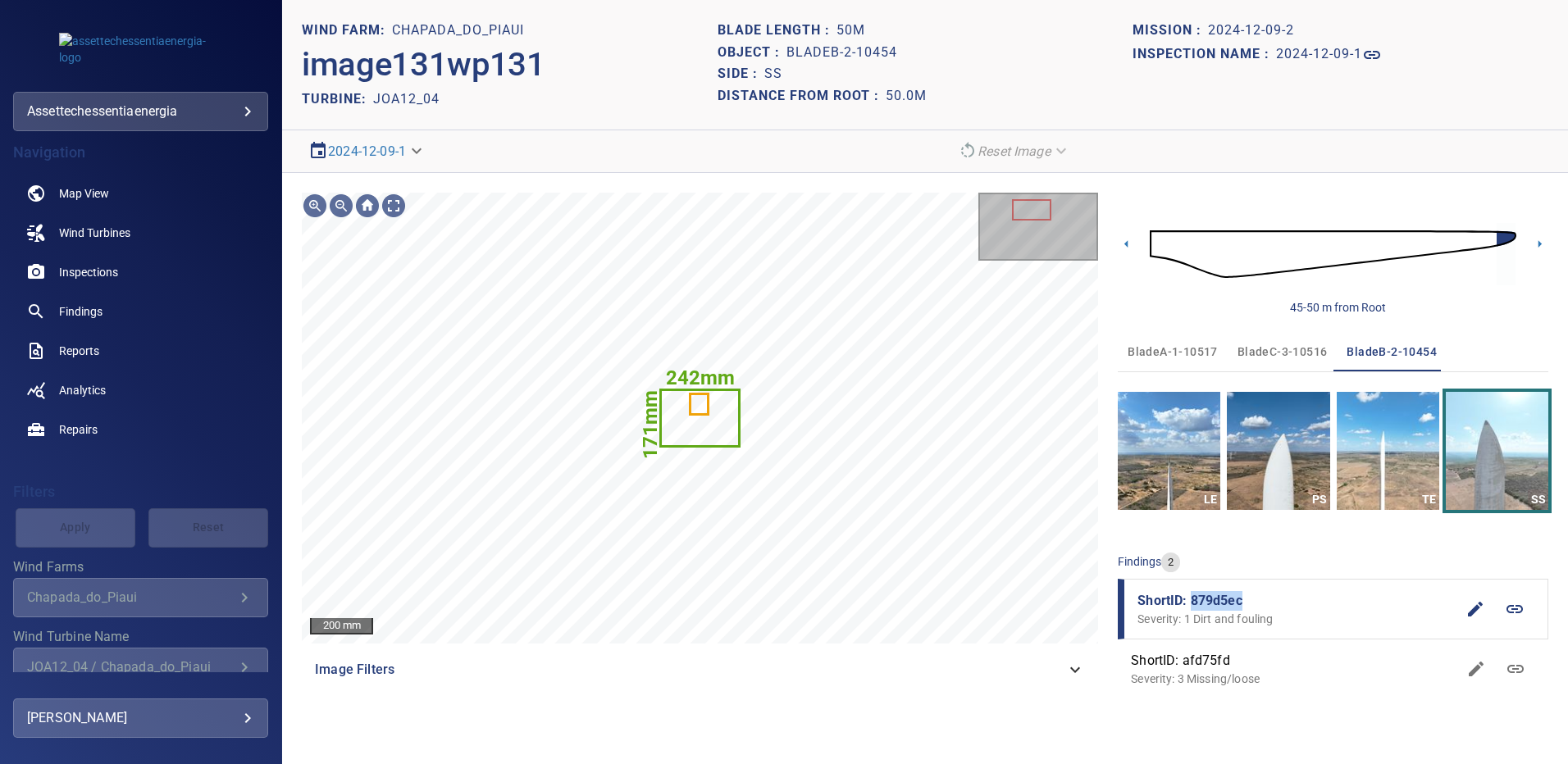
drag, startPoint x: 1256, startPoint y: 351, endPoint x: 1269, endPoint y: 360, distance: 15.8
click at [1256, 351] on span "bladeC-3-10516" at bounding box center [1282, 352] width 90 height 21
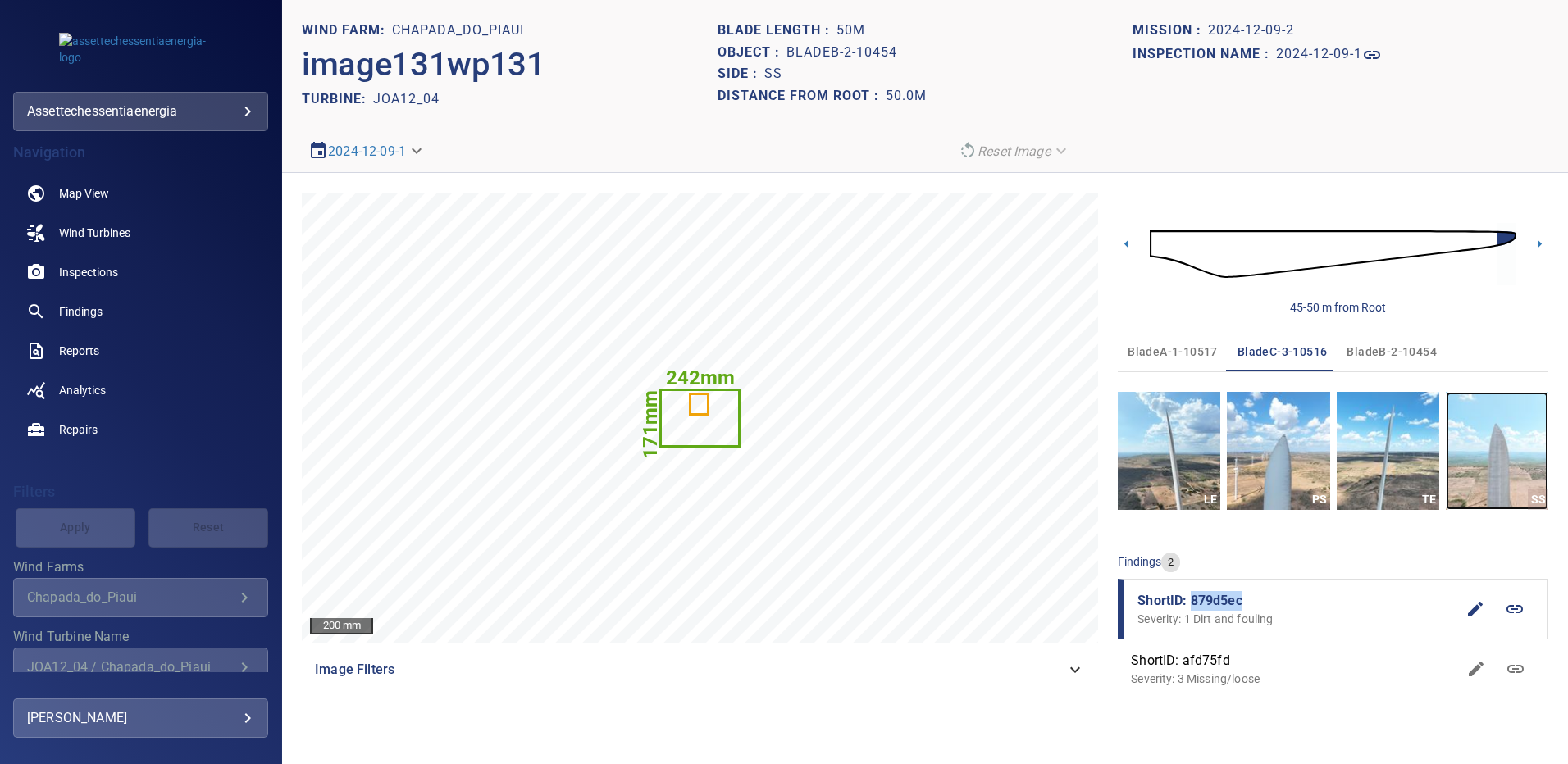
click at [1509, 470] on img "button" at bounding box center [1497, 450] width 103 height 118
